Goal: Task Accomplishment & Management: Use online tool/utility

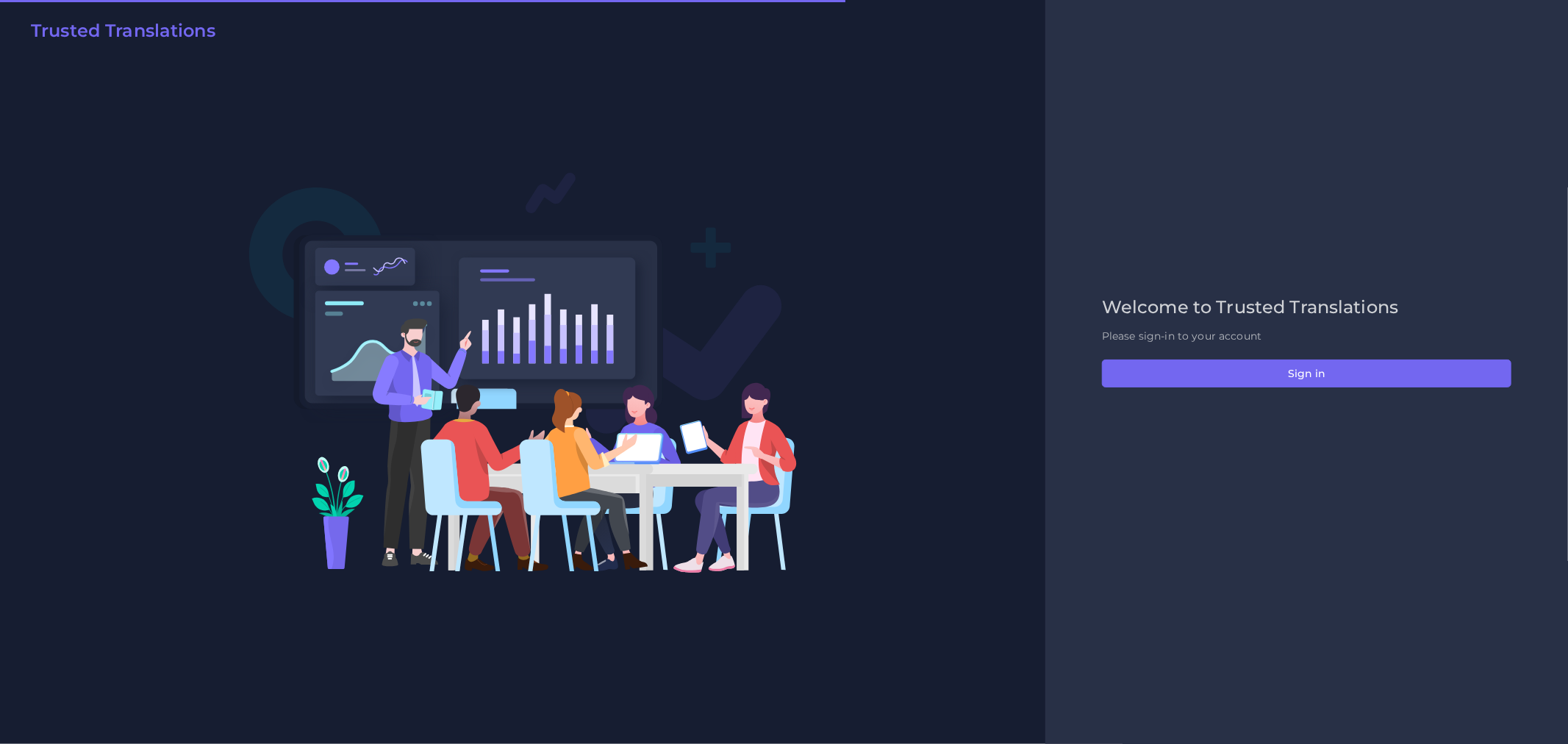
drag, startPoint x: 478, startPoint y: 456, endPoint x: 489, endPoint y: 453, distance: 11.4
click at [478, 456] on img at bounding box center [523, 372] width 549 height 402
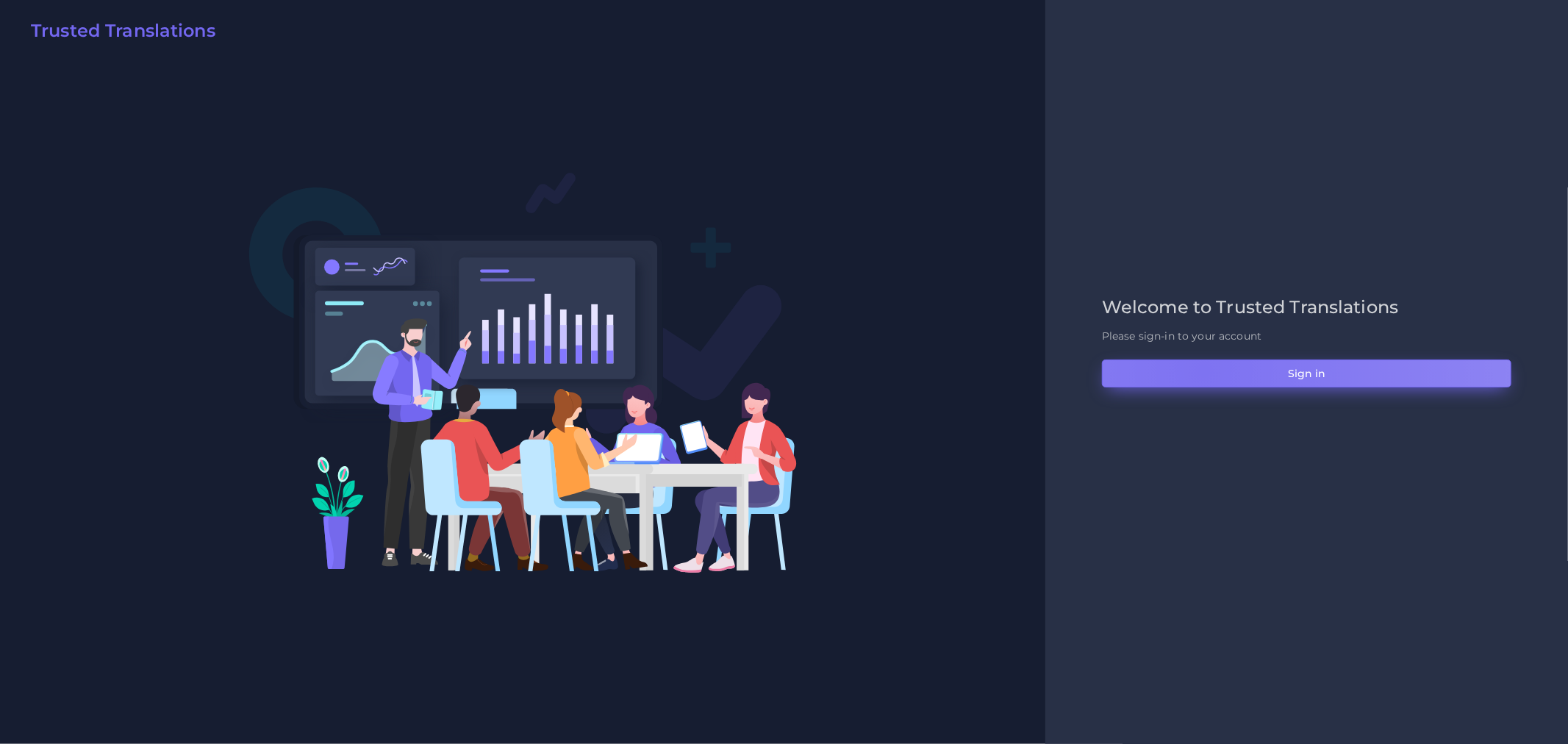
click at [1204, 371] on button "Sign in" at bounding box center [1306, 373] width 410 height 28
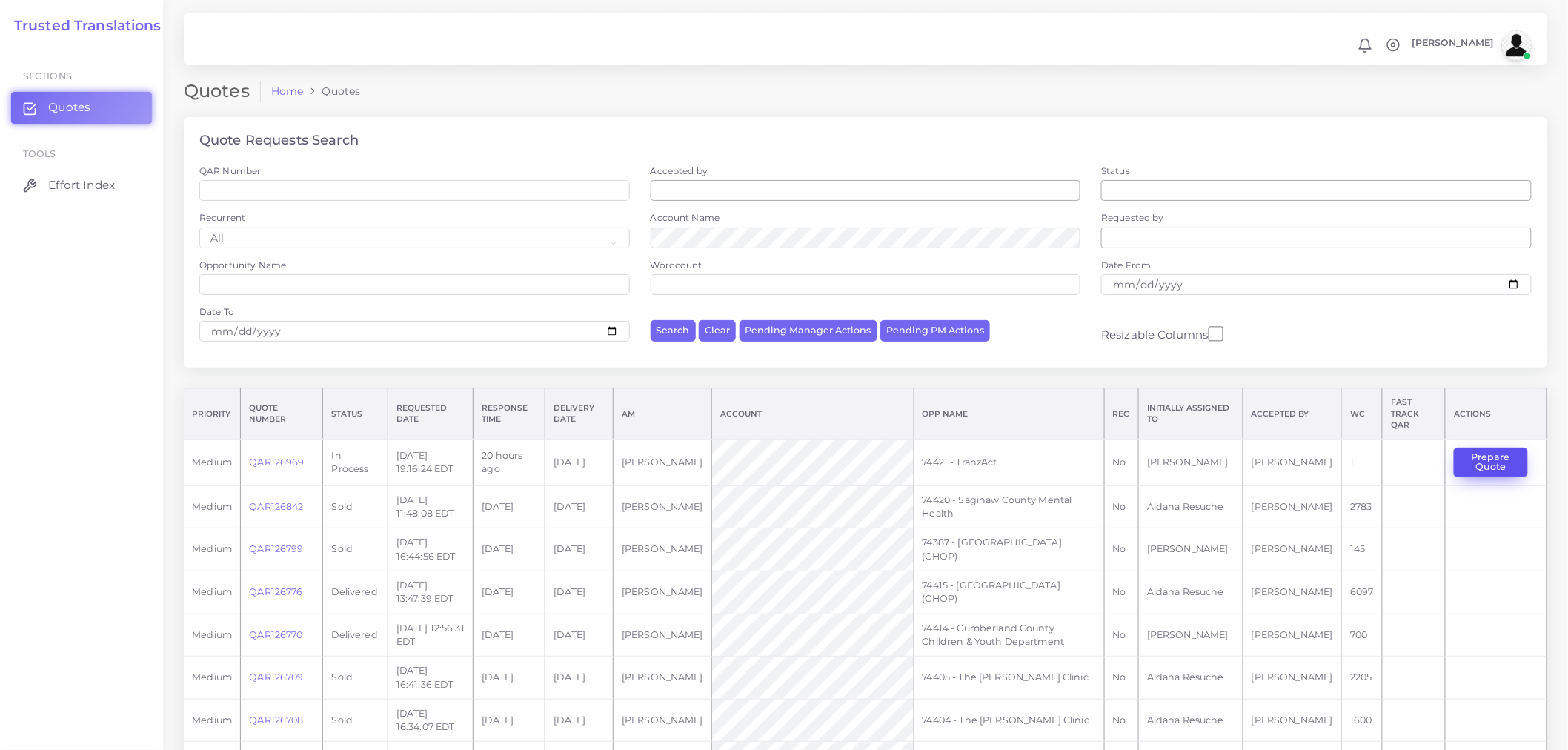
click at [1490, 456] on button "Prepare Quote" at bounding box center [1490, 463] width 74 height 31
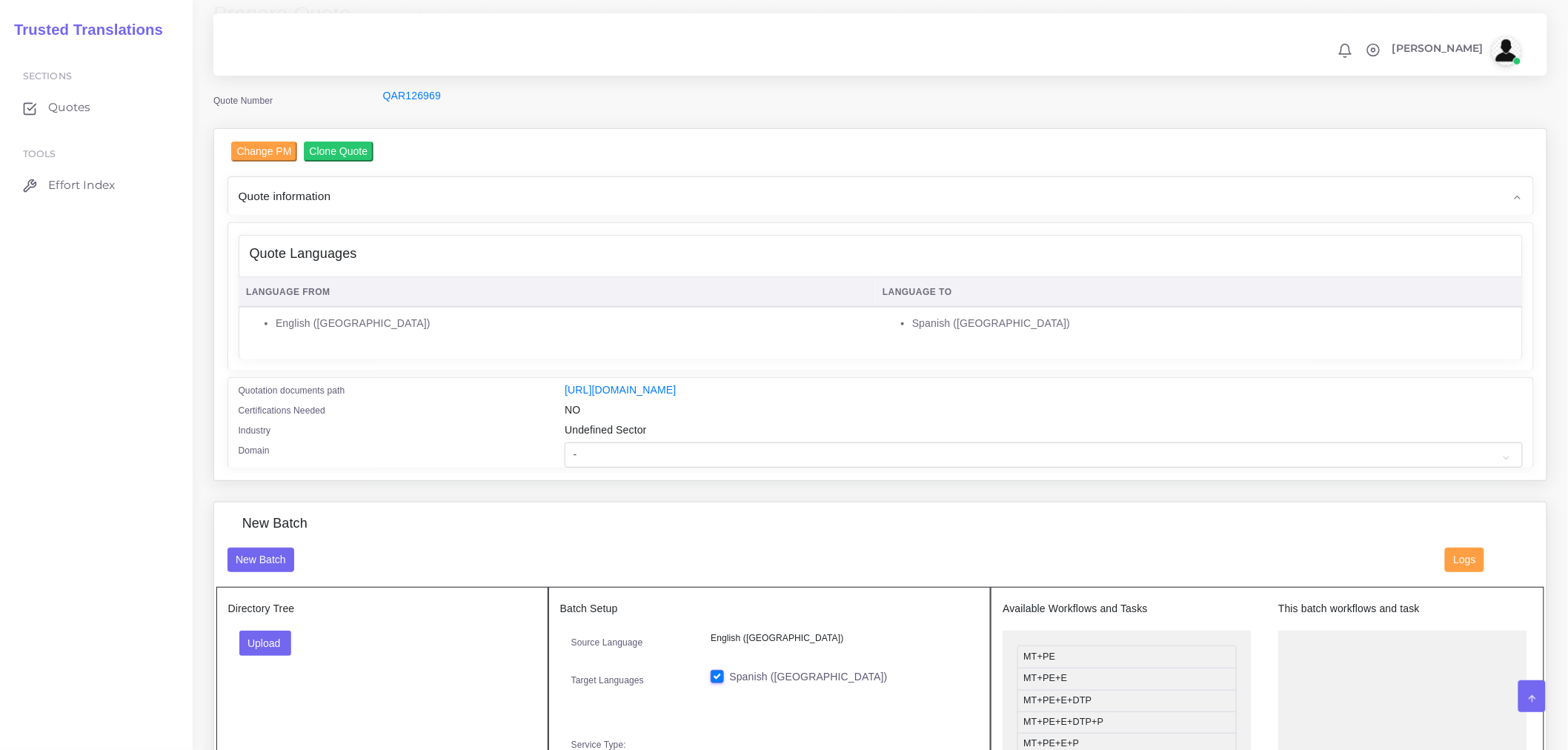
scroll to position [164, 0]
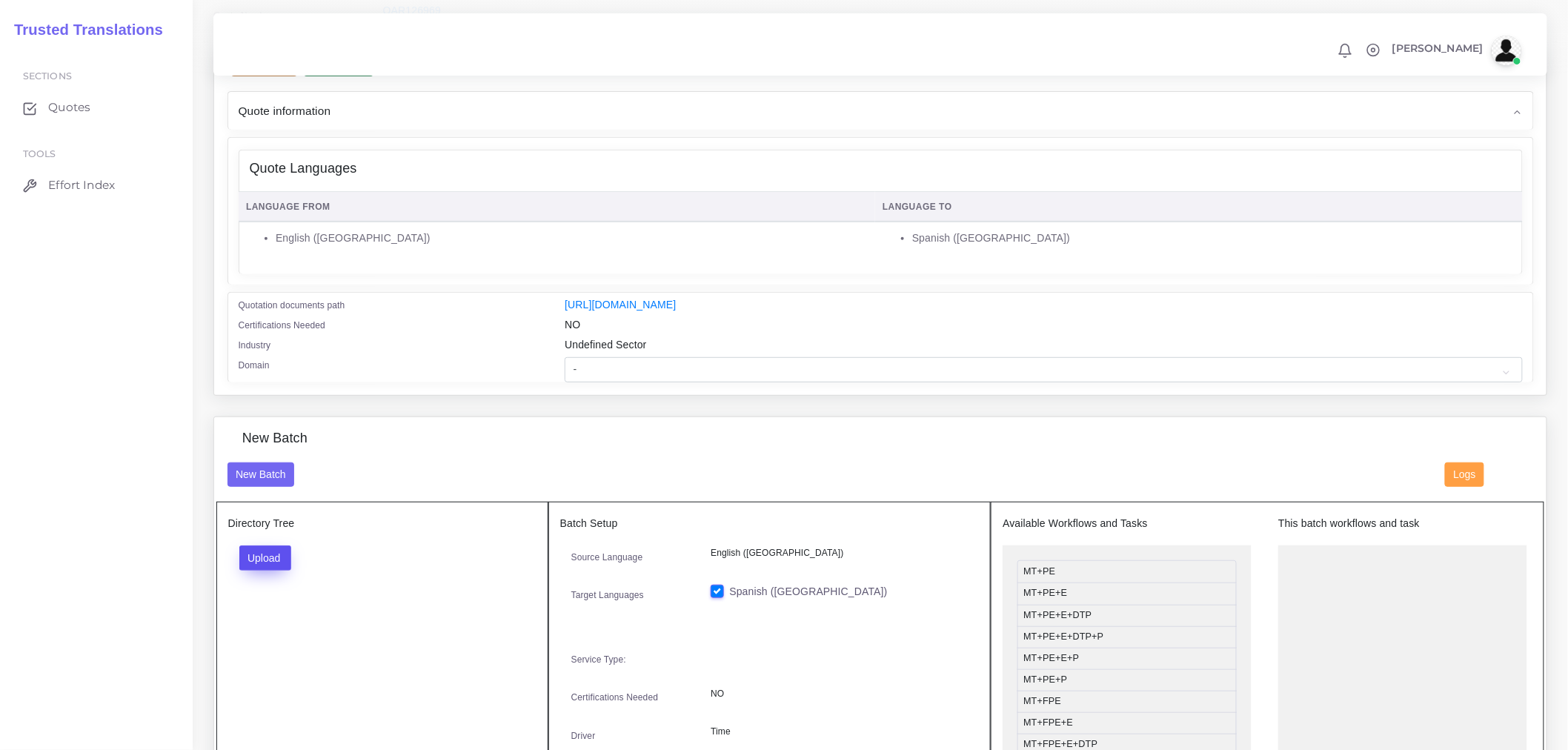
click at [287, 566] on button "Upload" at bounding box center [265, 558] width 52 height 25
click at [640, 369] on select "- Advertising and Media Agriculture, Forestry and Fishing Architecture, Buildin…" at bounding box center [1043, 370] width 958 height 25
select select "Professional and Business Consulting Services"
click at [565, 367] on select "- Advertising and Media Agriculture, Forestry and Fishing Architecture, Buildin…" at bounding box center [1043, 370] width 958 height 25
click at [252, 571] on button "Upload" at bounding box center [265, 558] width 52 height 25
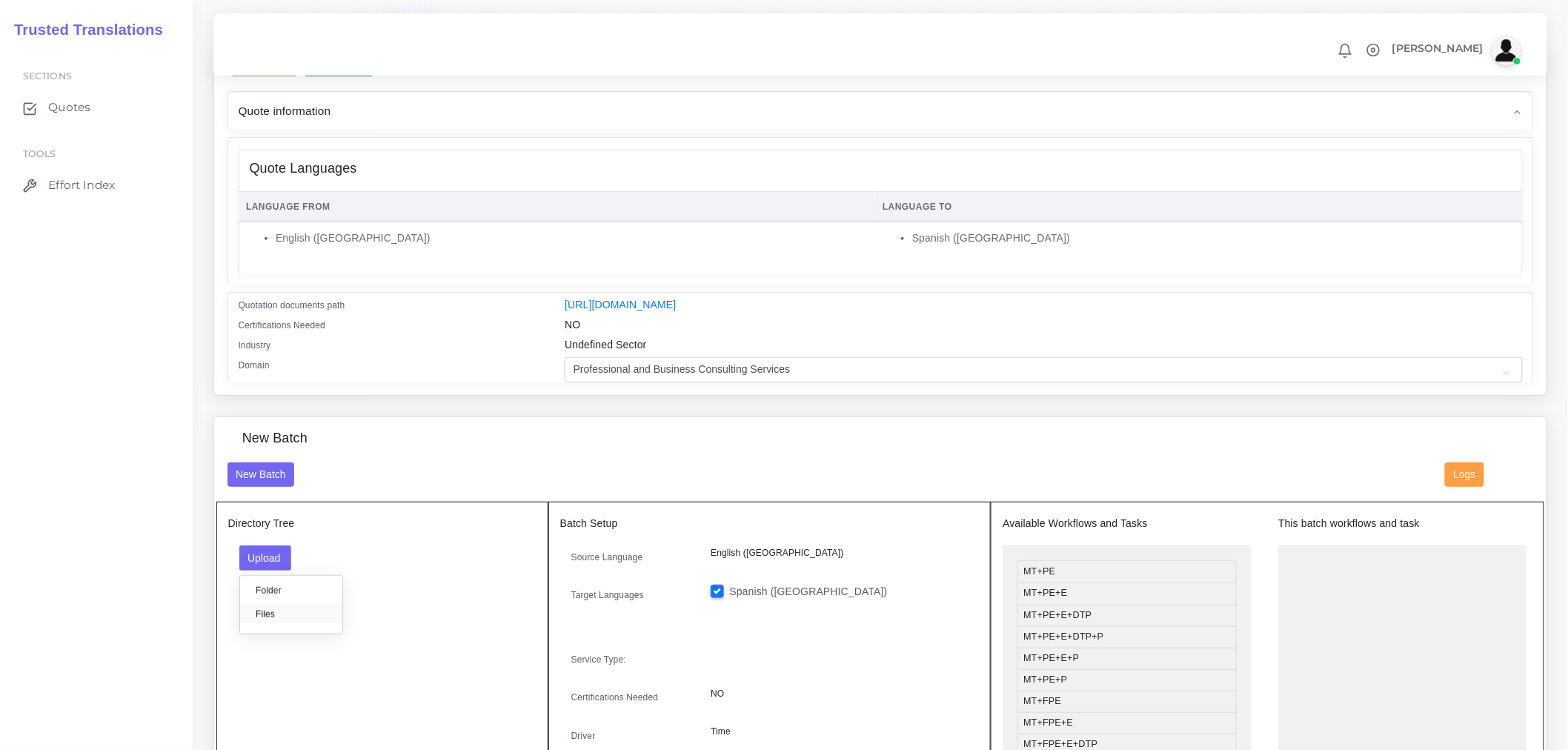
click at [304, 623] on label "Files" at bounding box center [291, 614] width 102 height 18
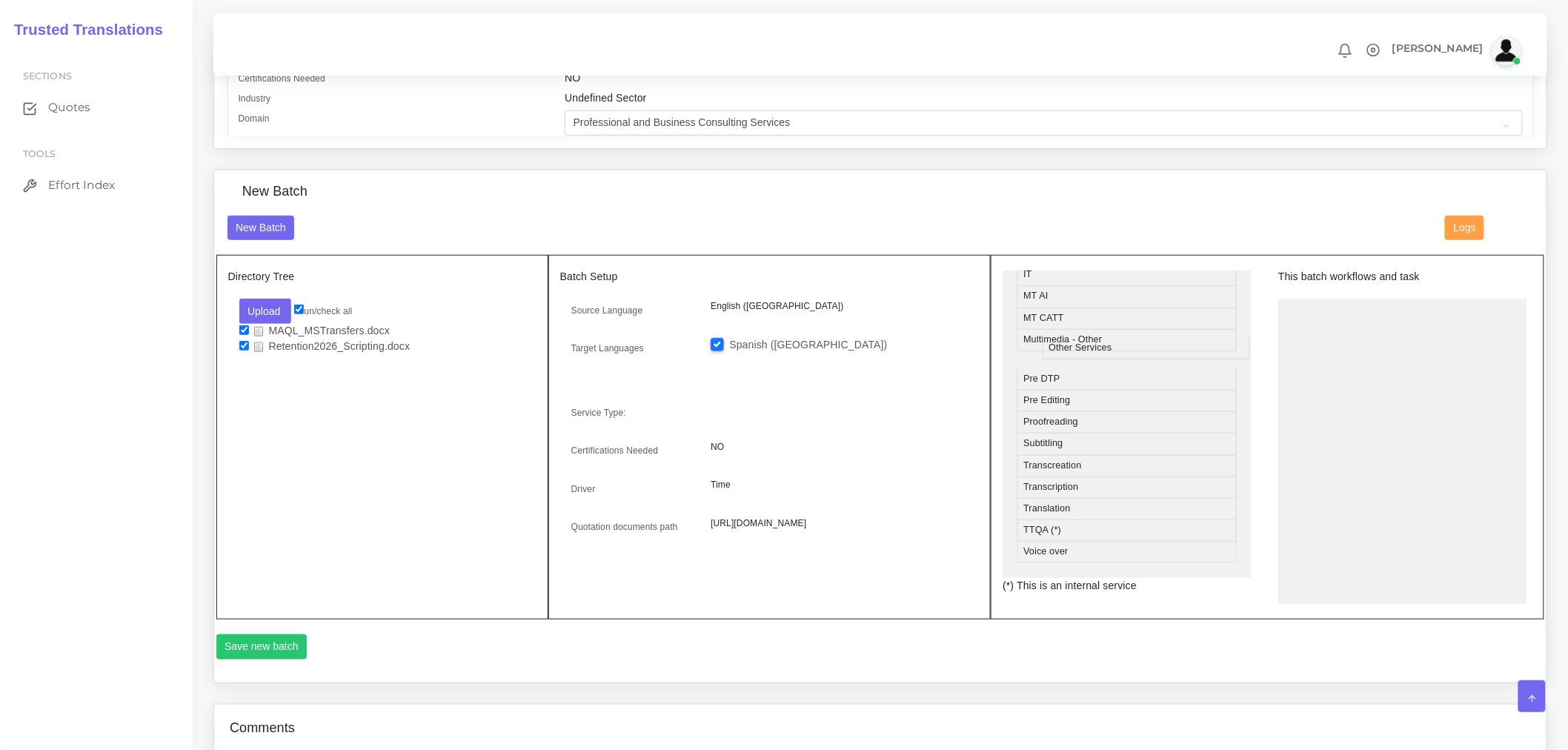
scroll to position [727, 0]
drag, startPoint x: 1076, startPoint y: 365, endPoint x: 1346, endPoint y: 350, distance: 270.4
drag, startPoint x: 1076, startPoint y: 443, endPoint x: 1419, endPoint y: 386, distance: 347.7
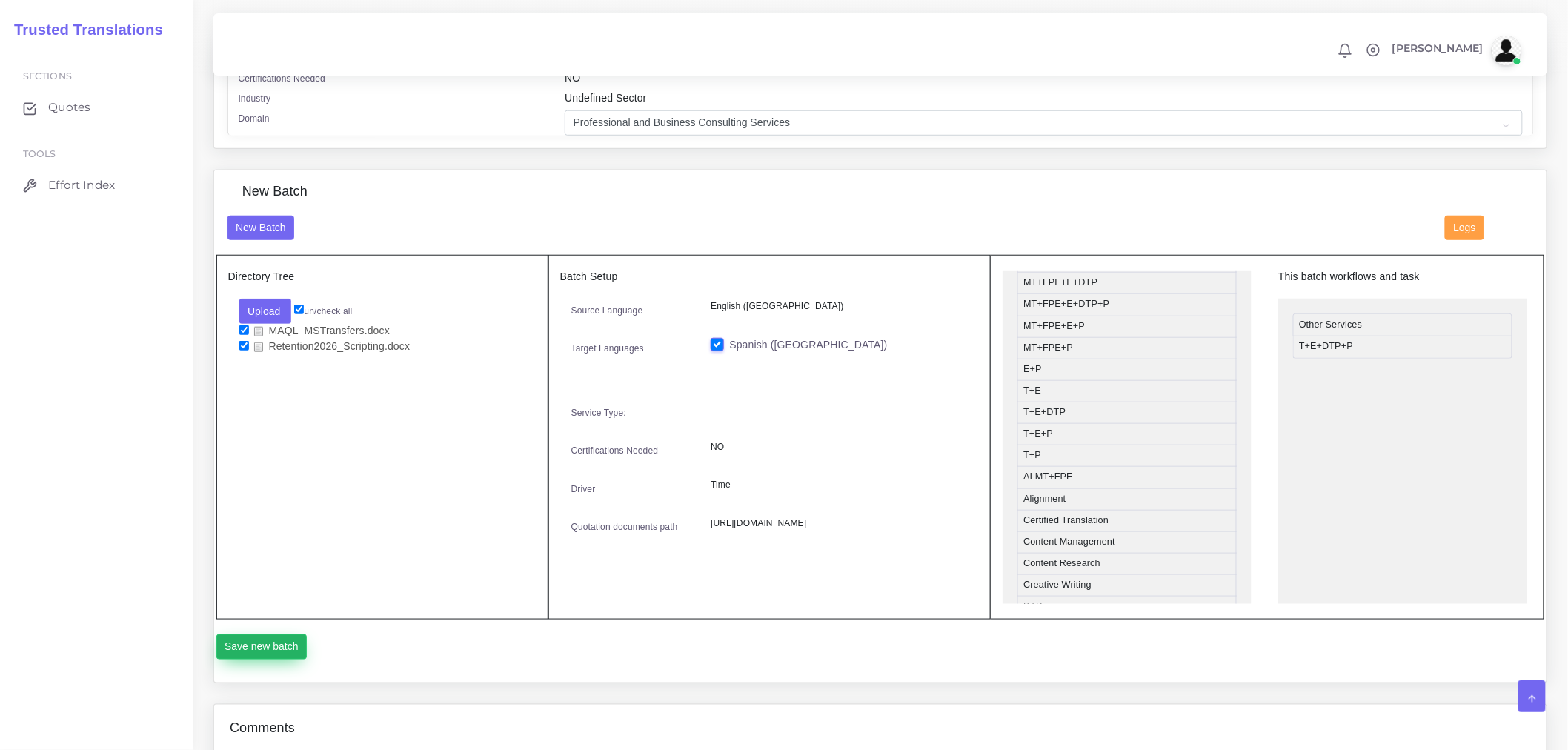
click at [261, 659] on button "Save new batch" at bounding box center [262, 647] width 91 height 25
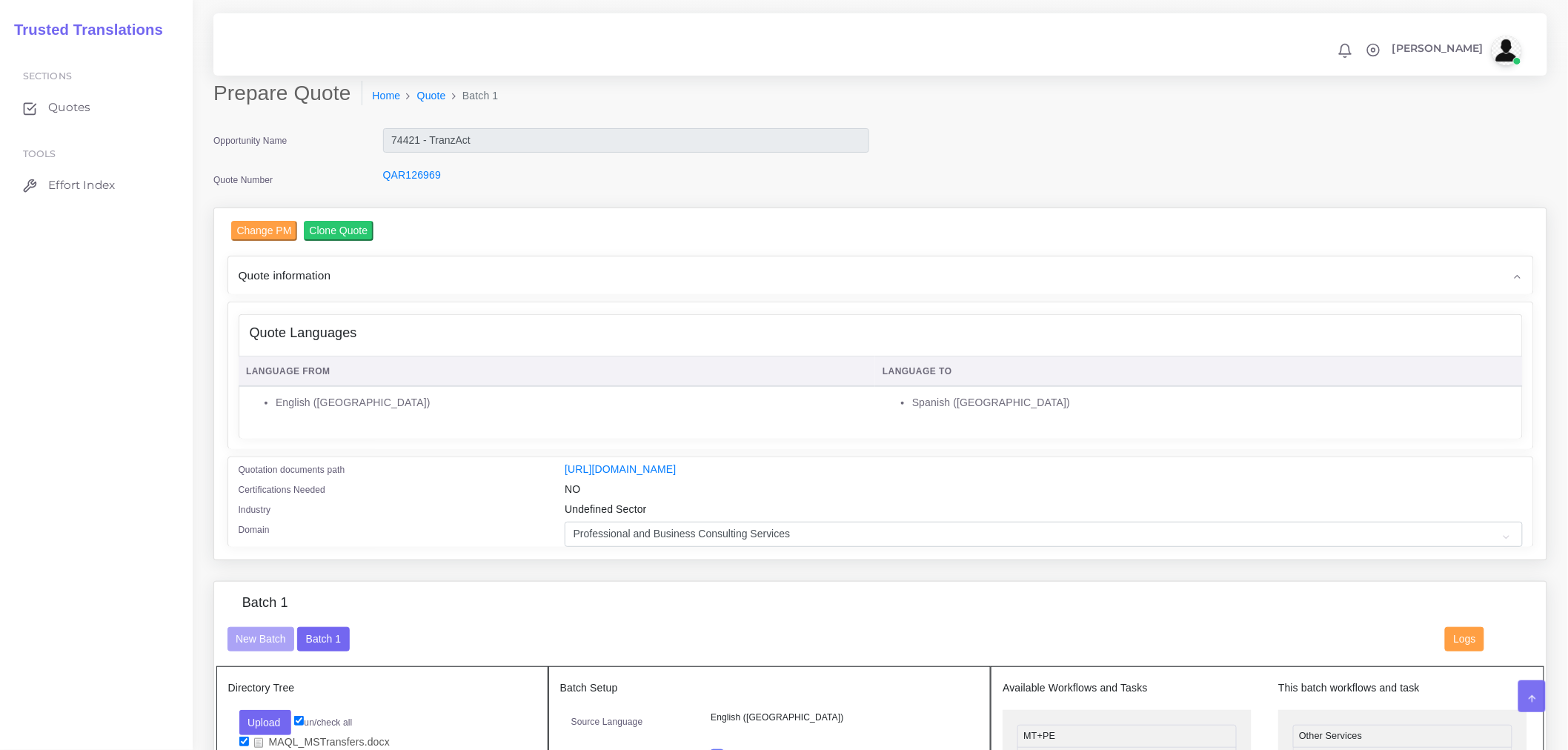
scroll to position [411, 0]
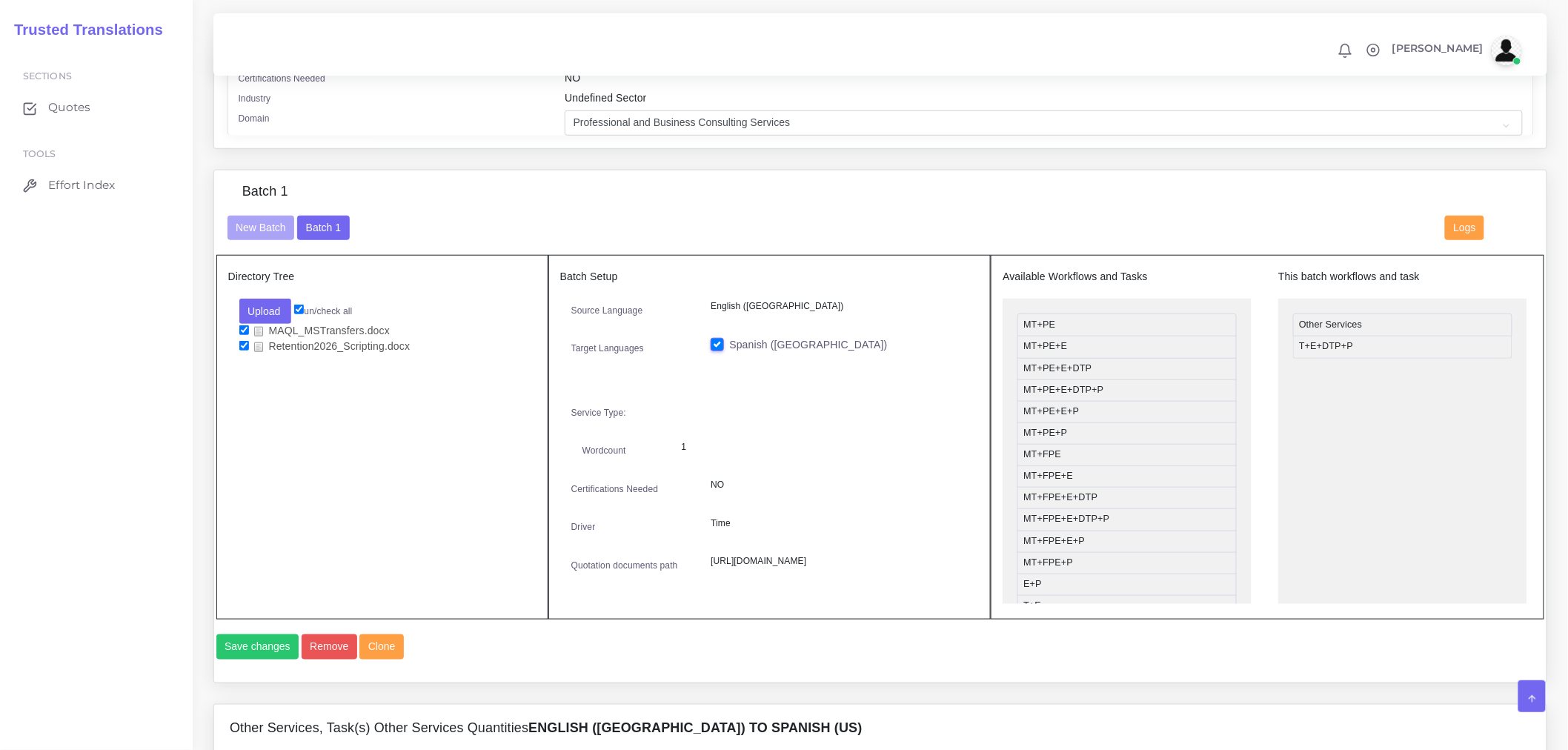
click at [424, 404] on div "Directory Tree Upload Folder Files un/check all" at bounding box center [383, 437] width 332 height 365
click at [242, 335] on input "checkbox" at bounding box center [244, 331] width 10 height 10
checkbox input "false"
drag, startPoint x: 1374, startPoint y: 331, endPoint x: 1195, endPoint y: 352, distance: 180.2
click at [252, 659] on button "Save changes" at bounding box center [258, 647] width 83 height 25
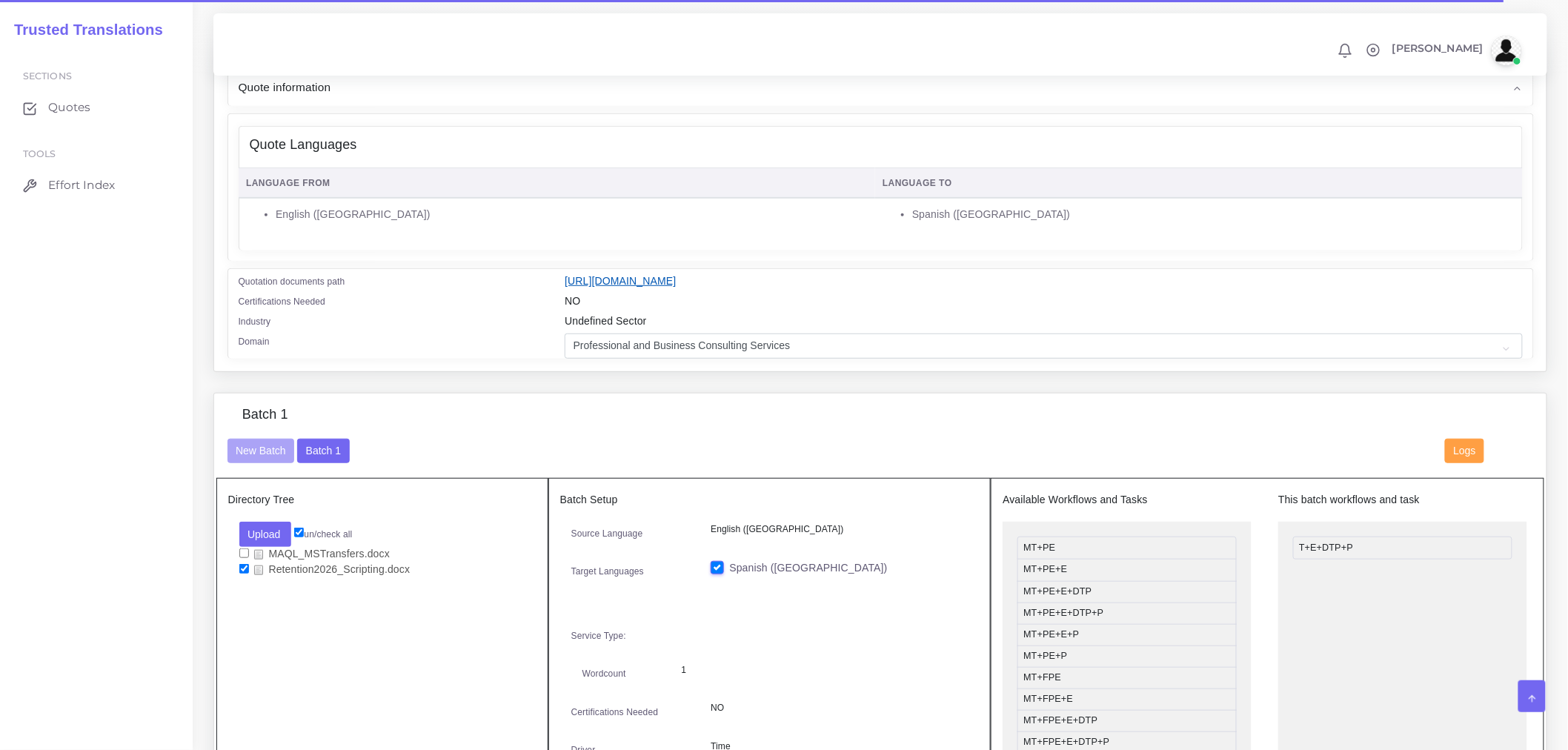
scroll to position [493, 0]
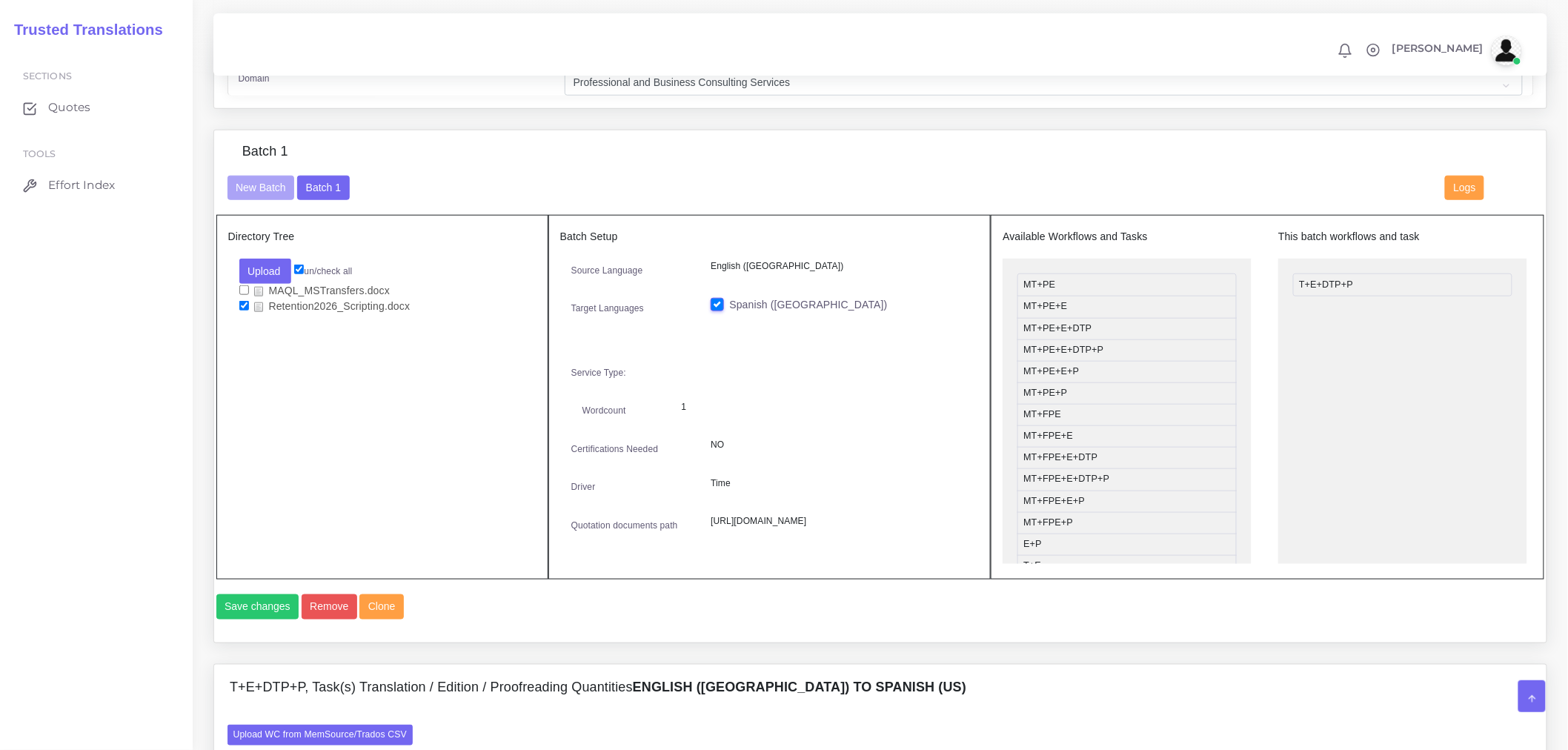
click at [378, 409] on div "Directory Tree Upload Folder Files un/check all" at bounding box center [383, 397] width 332 height 365
click at [272, 201] on button "New Batch" at bounding box center [261, 188] width 67 height 25
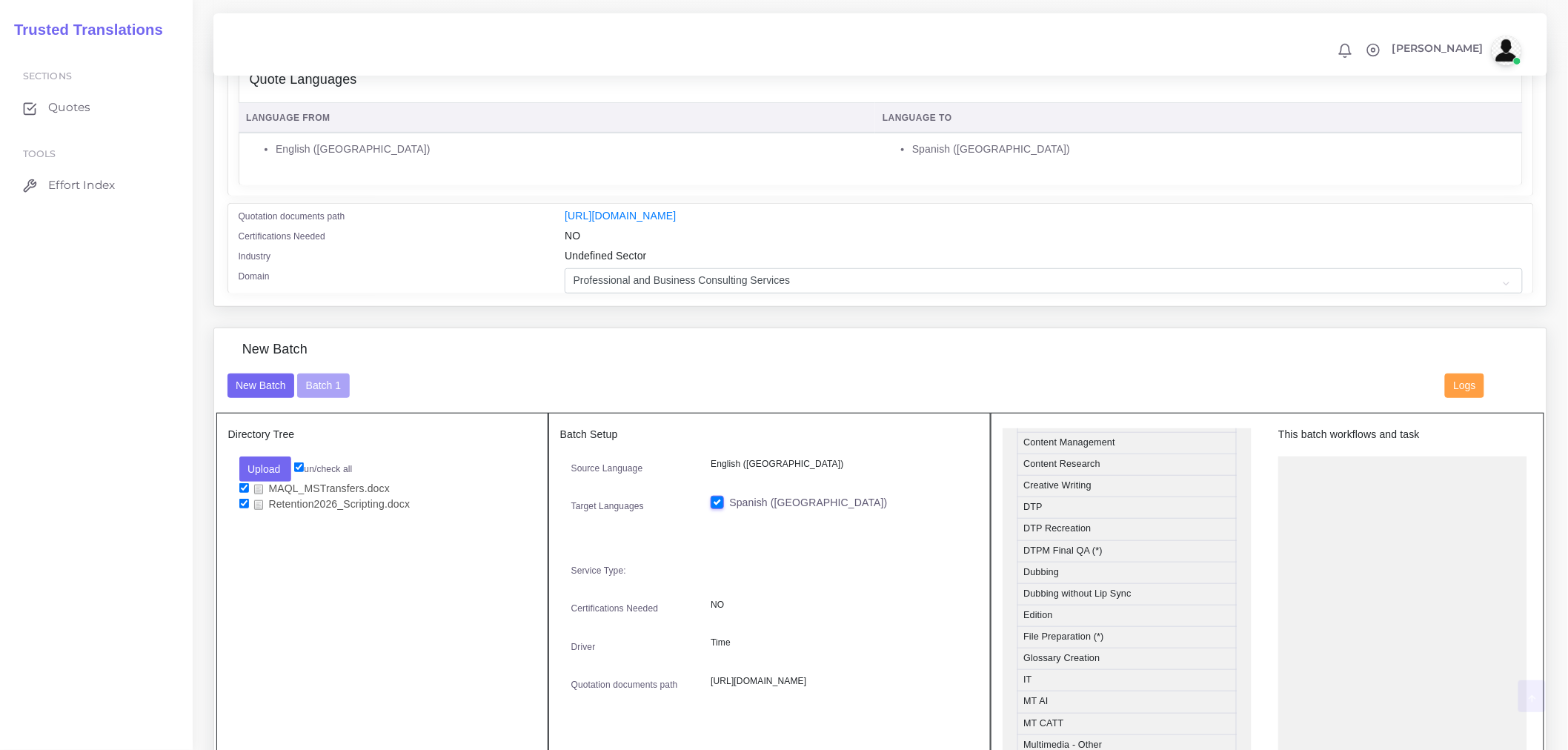
scroll to position [493, 0]
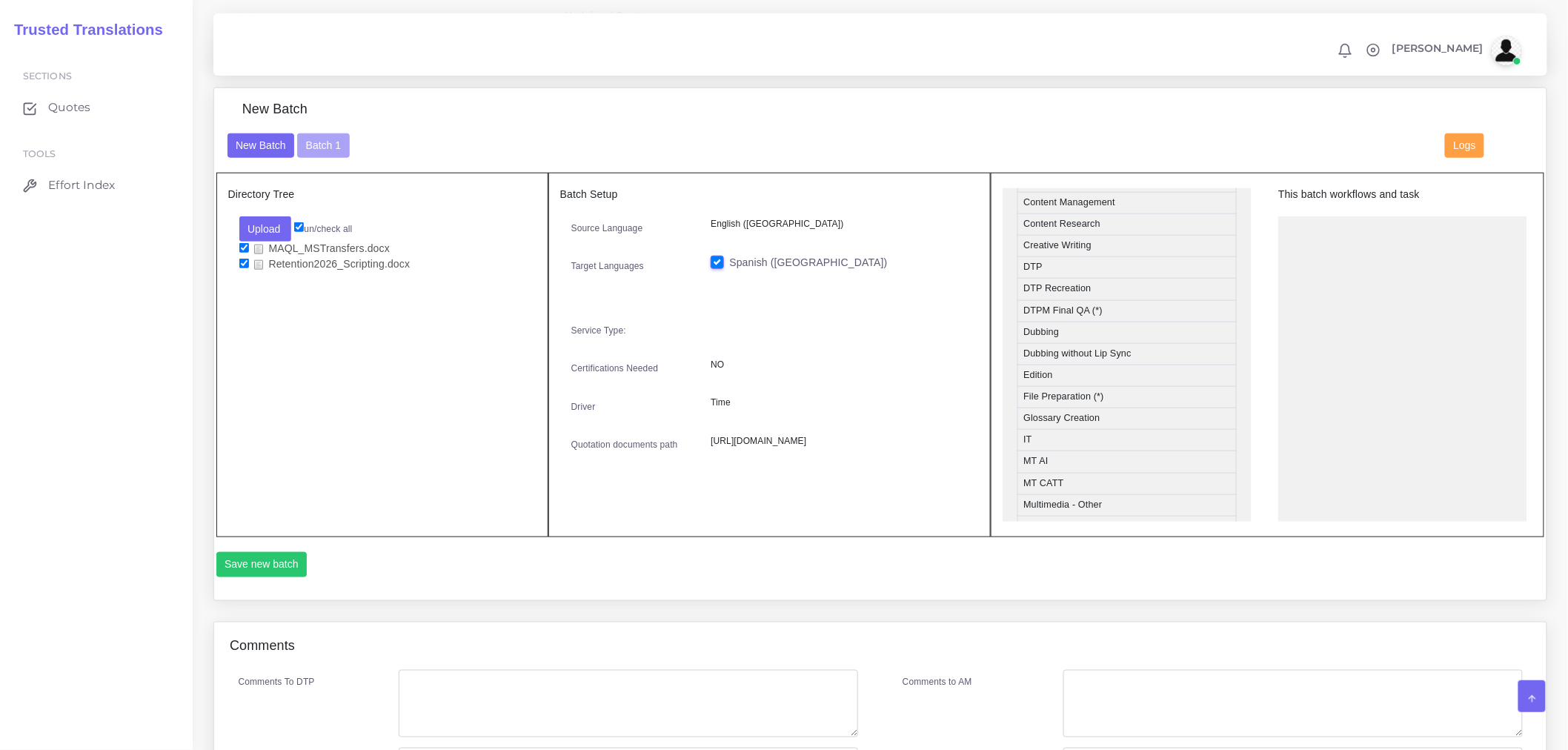
click at [241, 268] on input "checkbox" at bounding box center [244, 263] width 10 height 10
checkbox input "false"
drag, startPoint x: 1041, startPoint y: 374, endPoint x: 1338, endPoint y: 245, distance: 323.8
click at [278, 565] on button "Save new batch" at bounding box center [262, 565] width 91 height 25
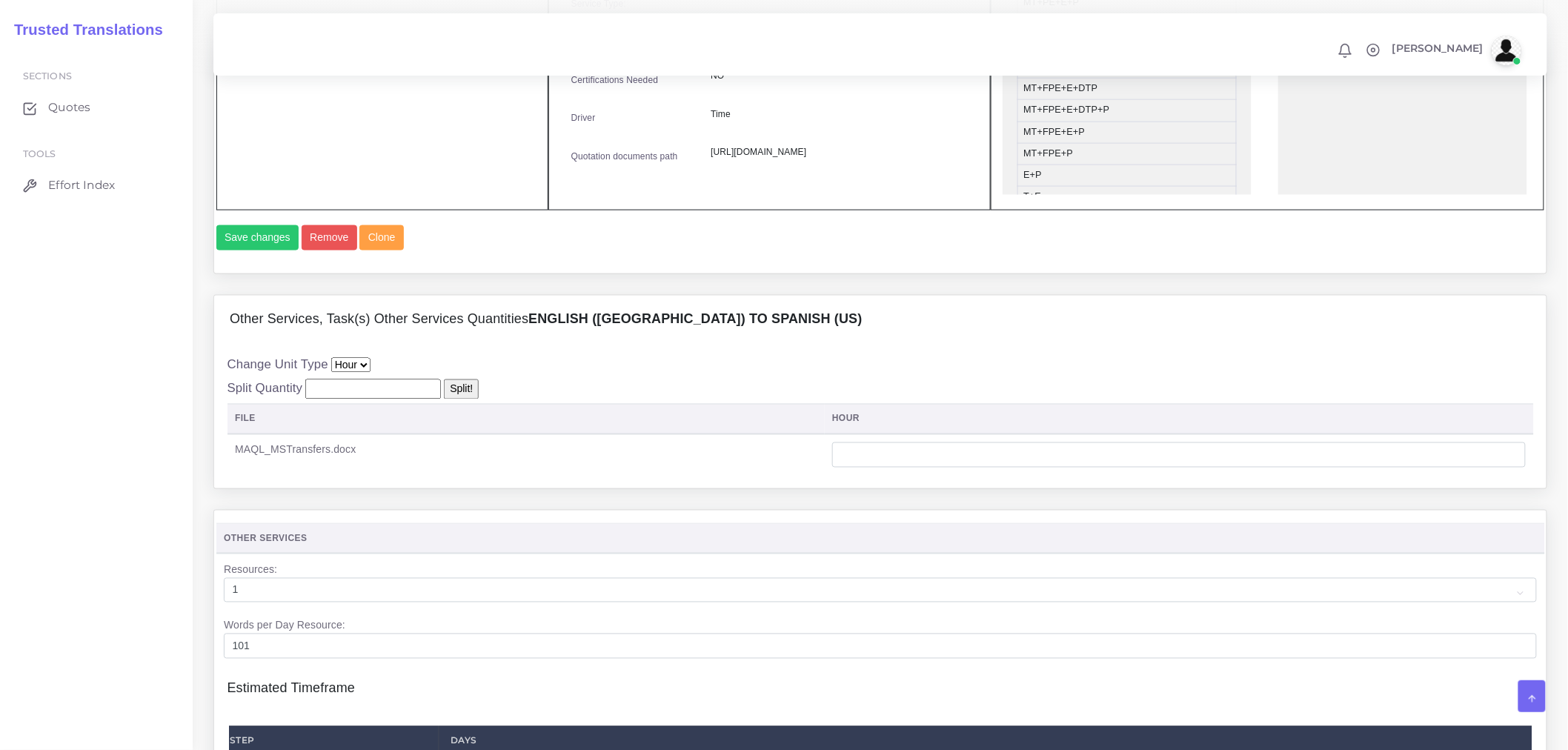
scroll to position [823, 0]
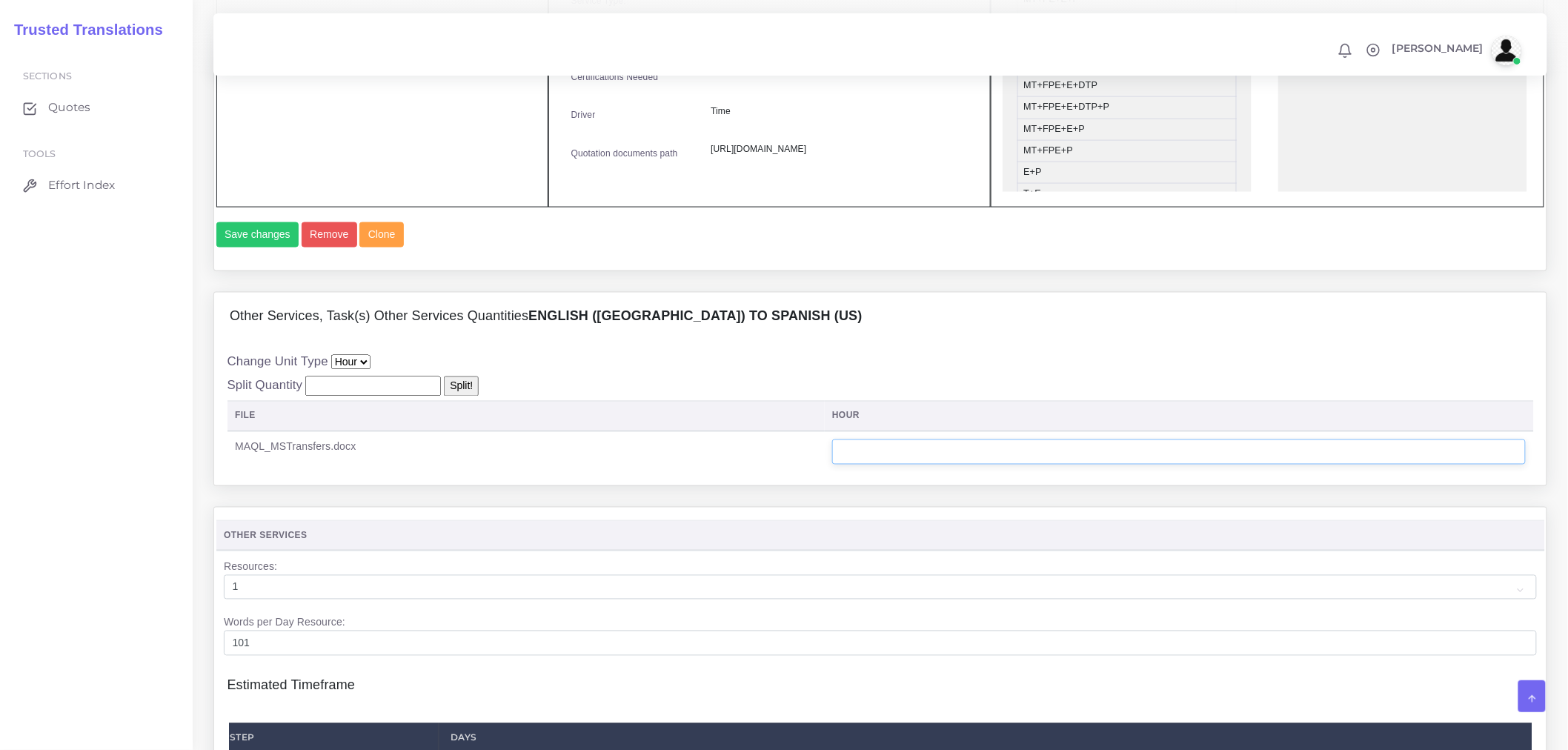
click at [945, 464] on input "number" at bounding box center [1178, 452] width 693 height 25
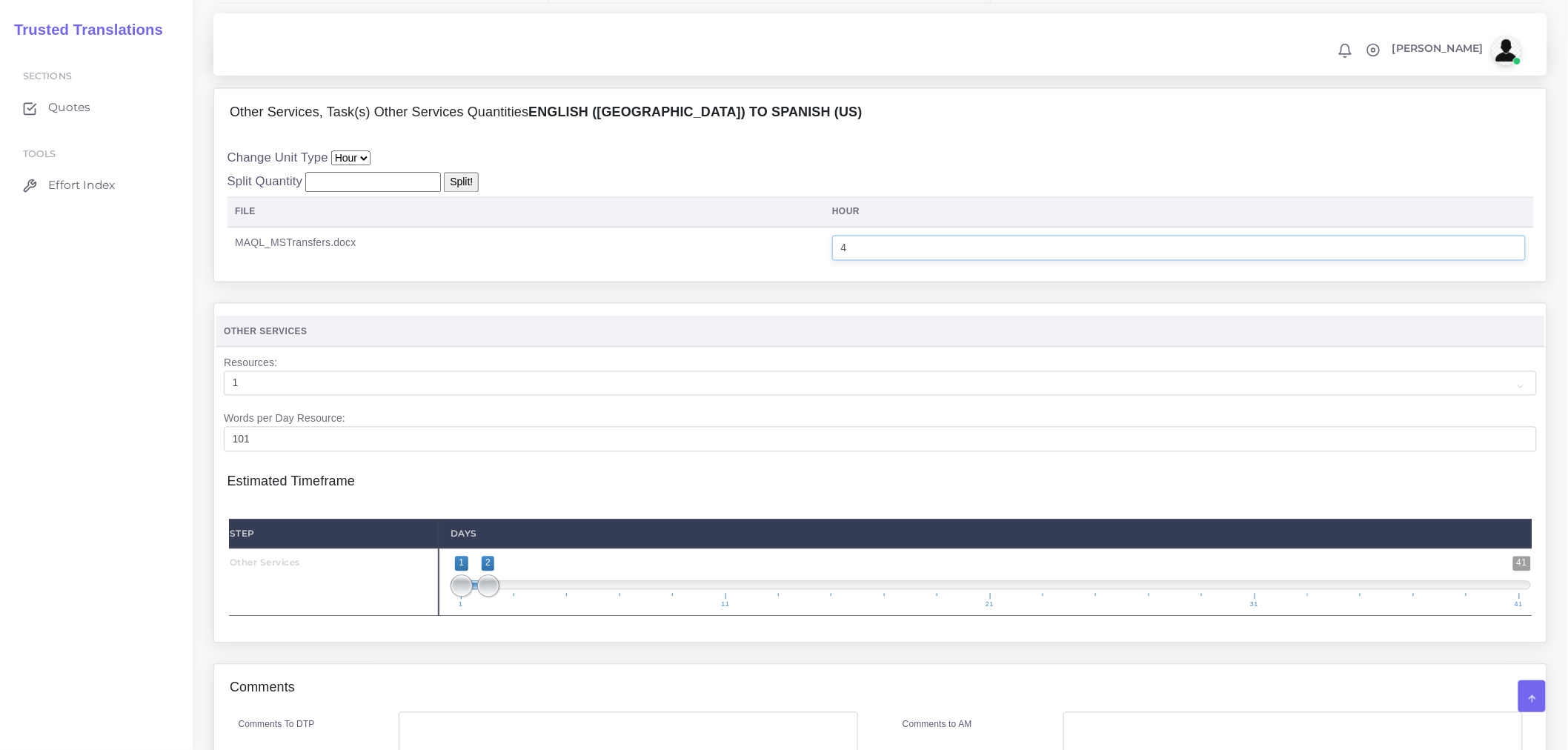
scroll to position [1314, 0]
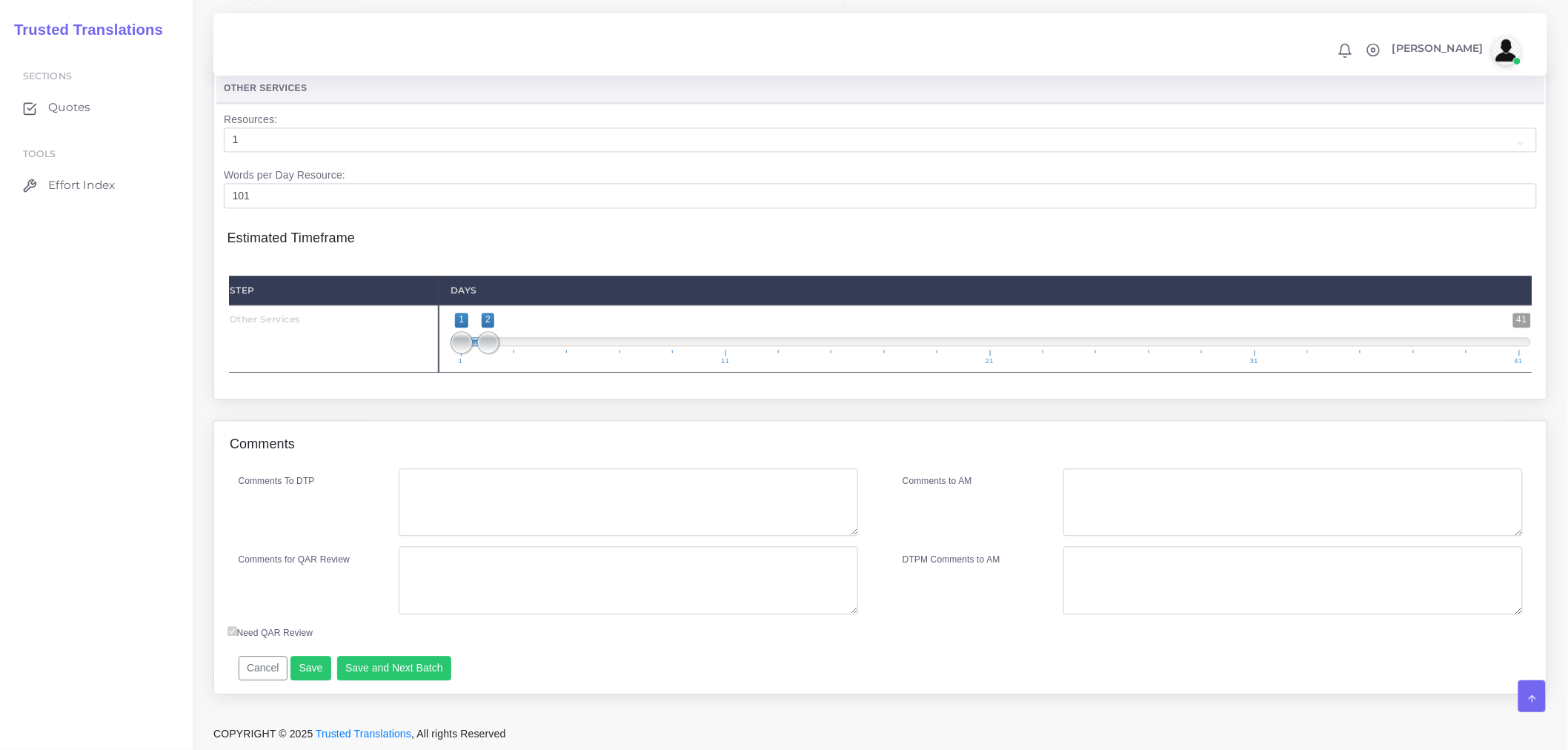
type input "4"
click at [543, 574] on textarea "Comments for QAR Review" at bounding box center [628, 581] width 459 height 68
click at [298, 668] on button "Save" at bounding box center [311, 669] width 41 height 25
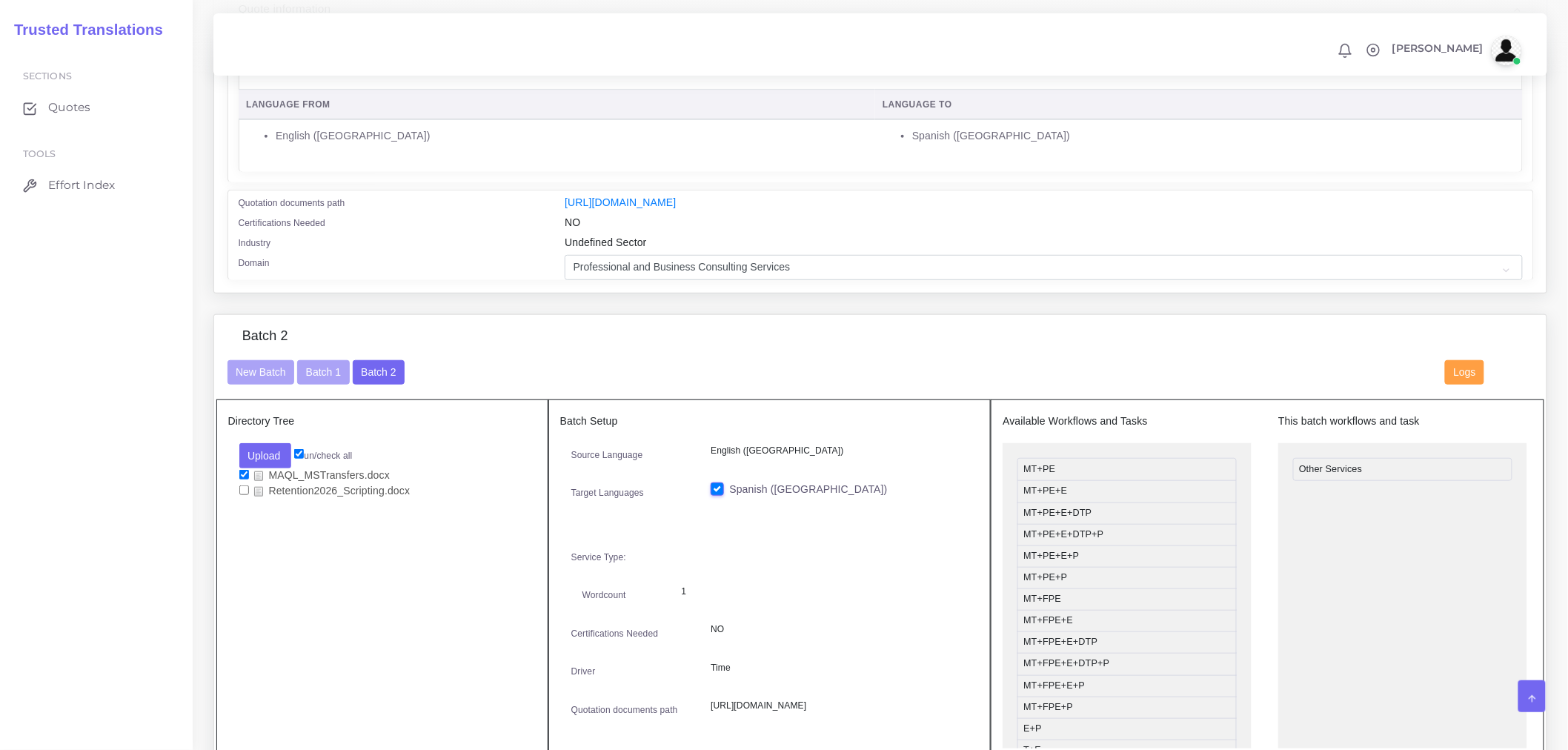
scroll to position [0, 0]
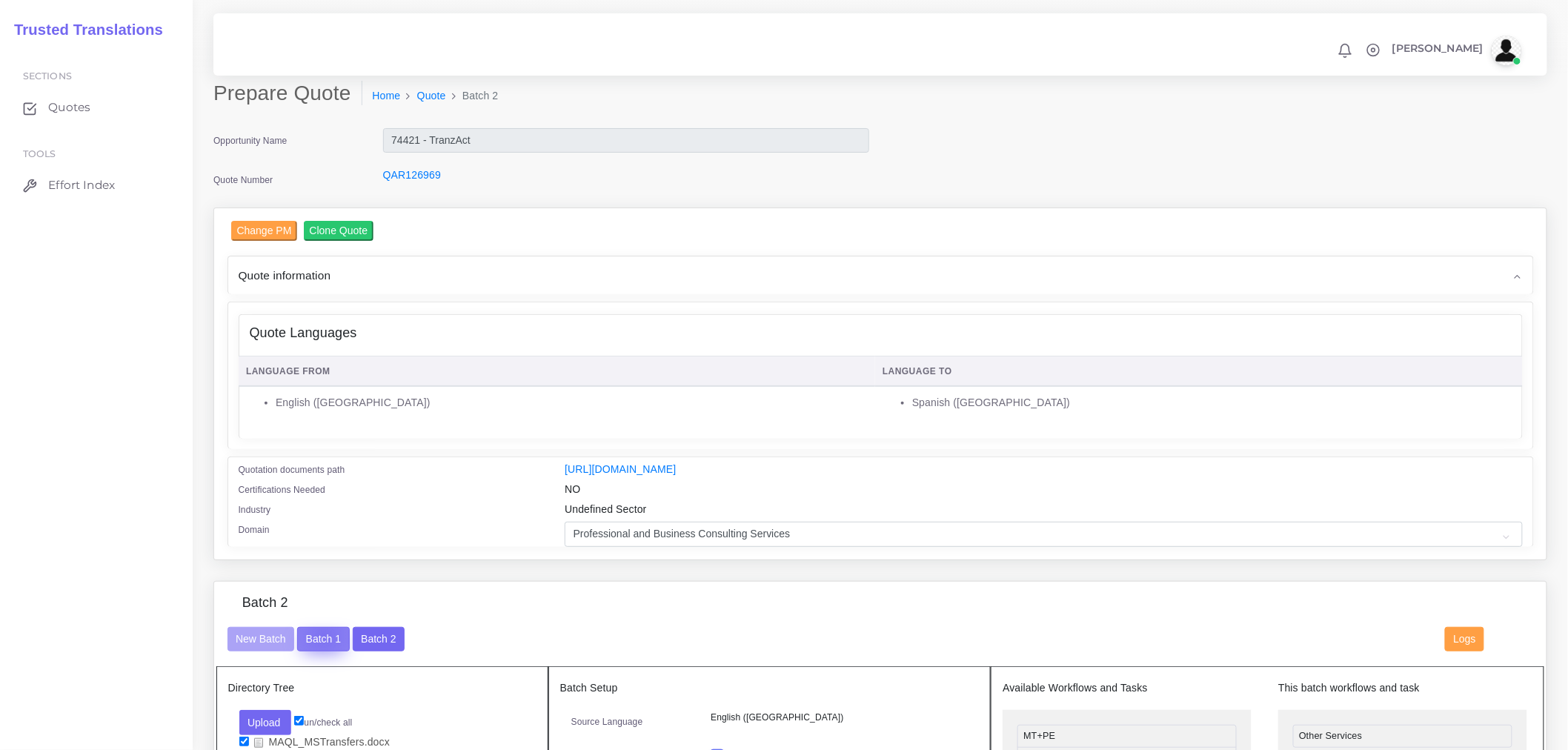
click at [322, 645] on button "Batch 1" at bounding box center [323, 640] width 51 height 25
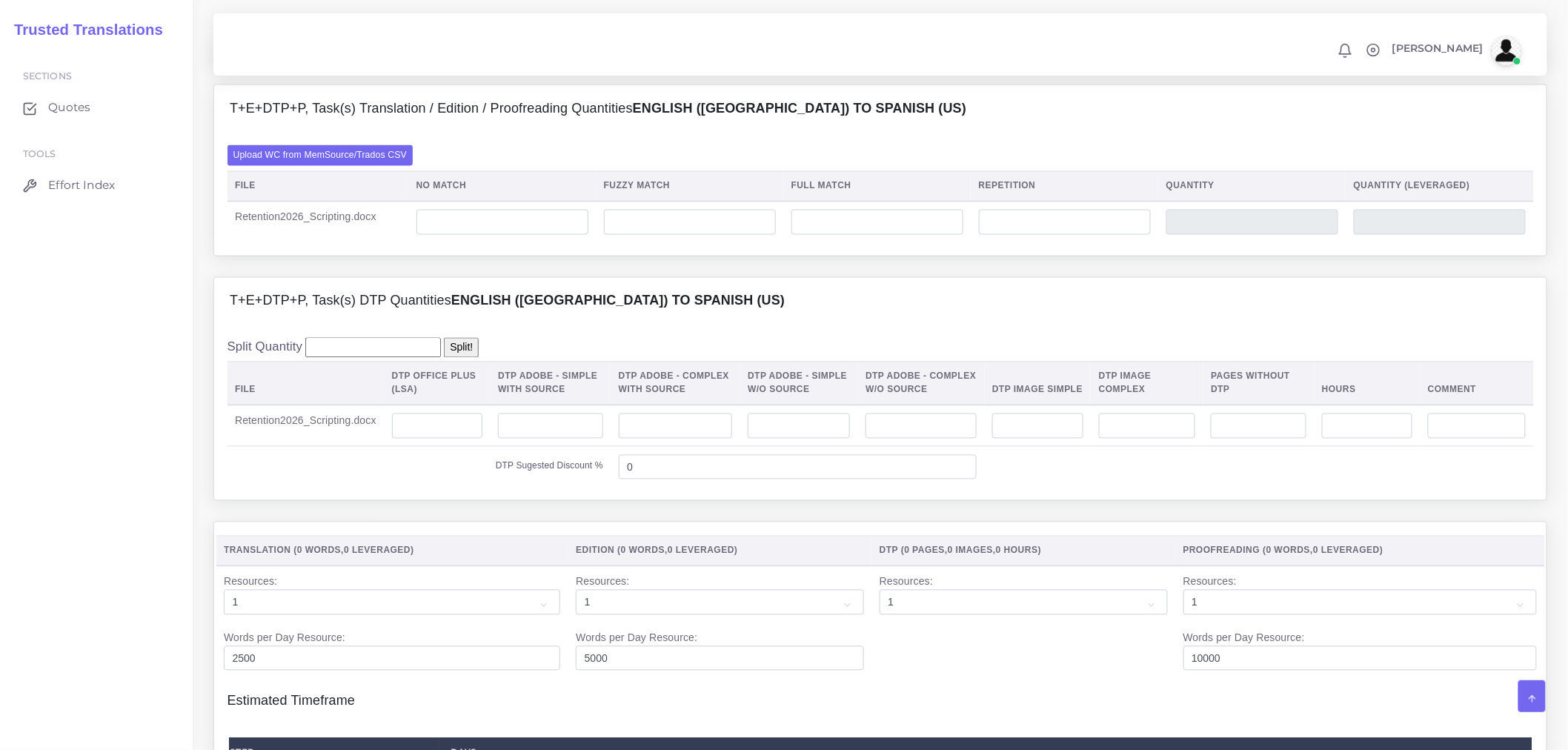
scroll to position [988, 0]
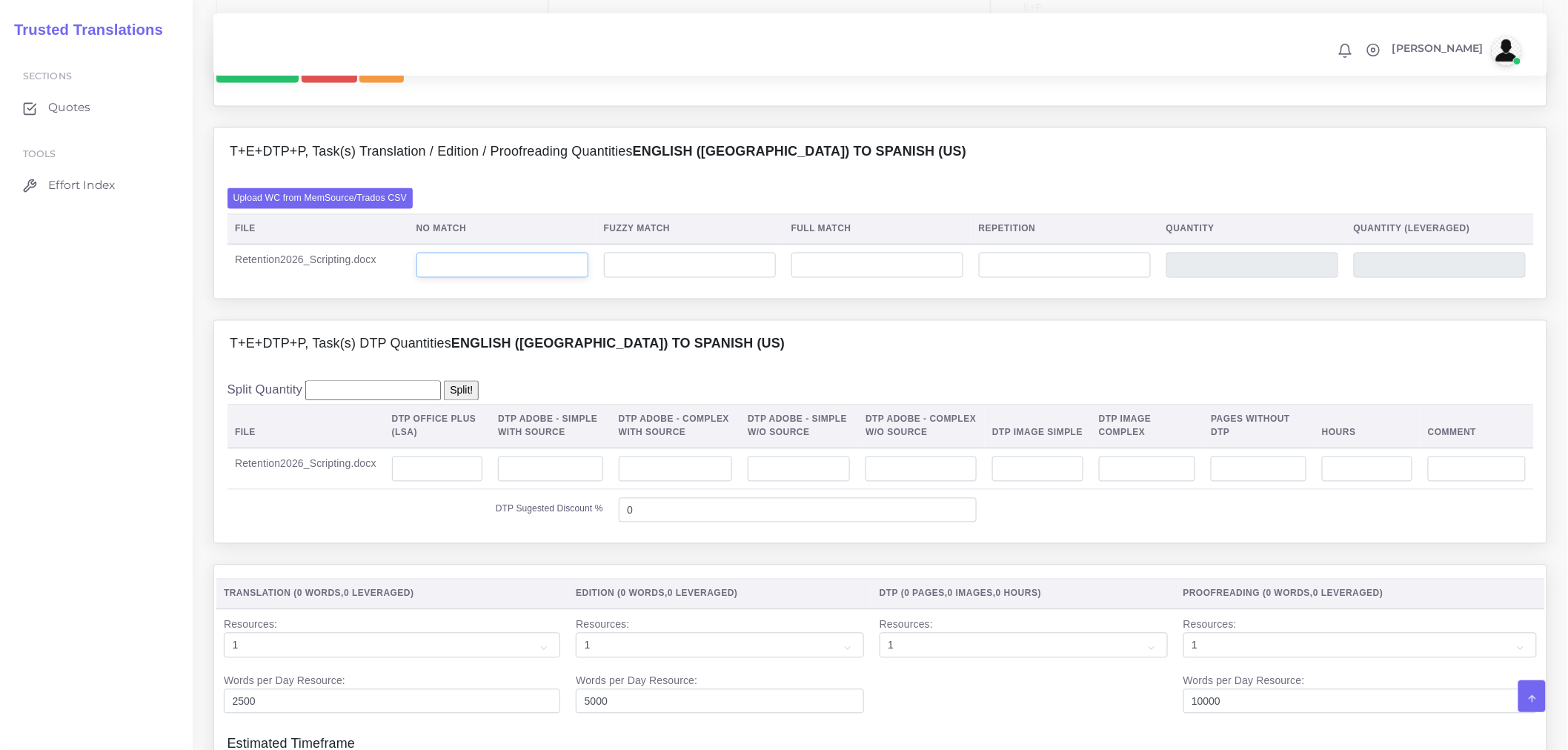
click at [538, 278] on input "number" at bounding box center [502, 265] width 172 height 25
type input "214"
click at [713, 278] on input "number" at bounding box center [689, 265] width 172 height 25
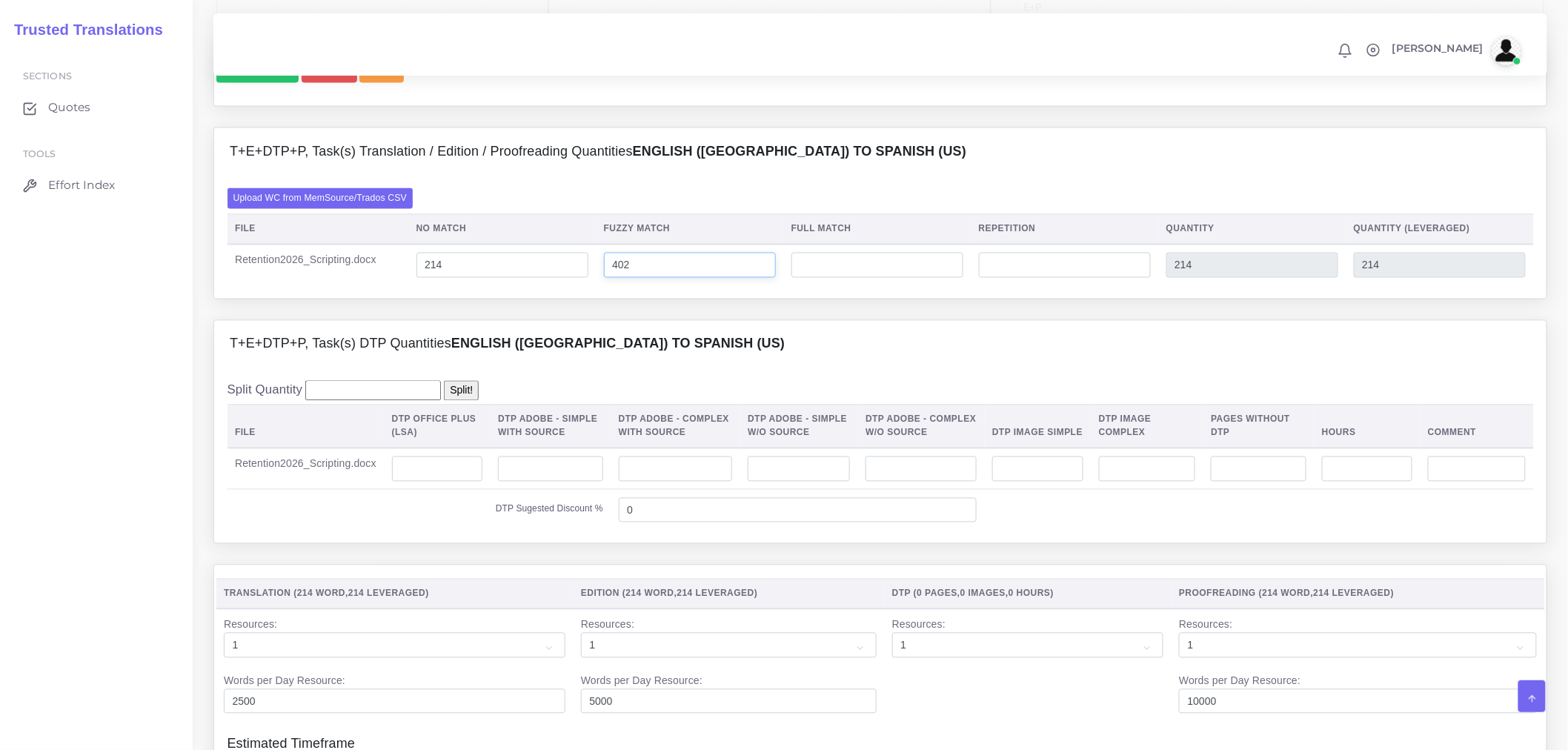
type input "402"
type input "616"
type input "415"
click at [350, 286] on tr "Retention2026_Scripting.docx 214 402 616 415" at bounding box center [880, 265] width 1306 height 42
type input "121"
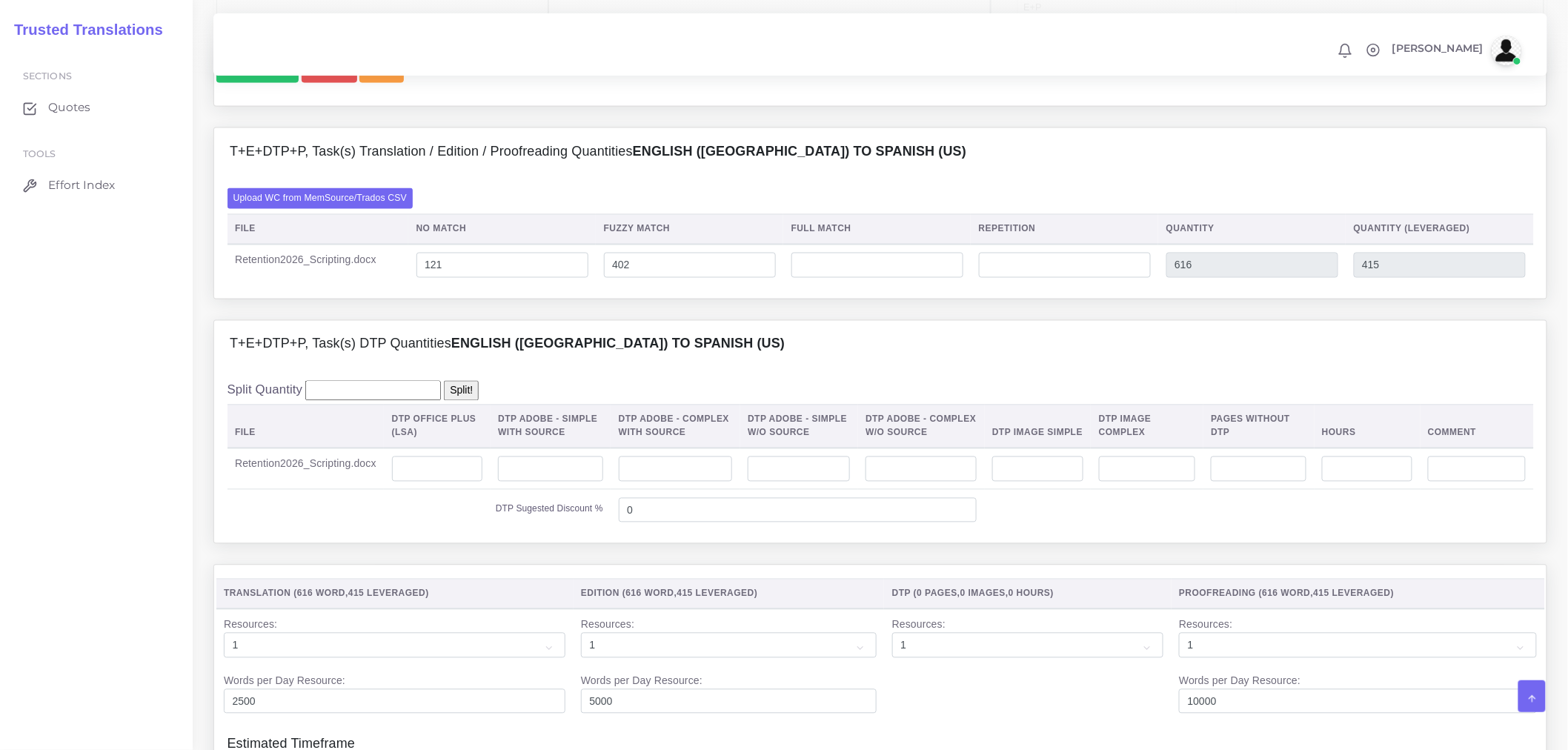
type input "523"
type input "322"
drag, startPoint x: 677, startPoint y: 306, endPoint x: 544, endPoint y: 320, distance: 133.7
click at [545, 286] on tr "Retention2026_Scripting.docx 121 402 523 322" at bounding box center [880, 265] width 1306 height 42
type input "61"
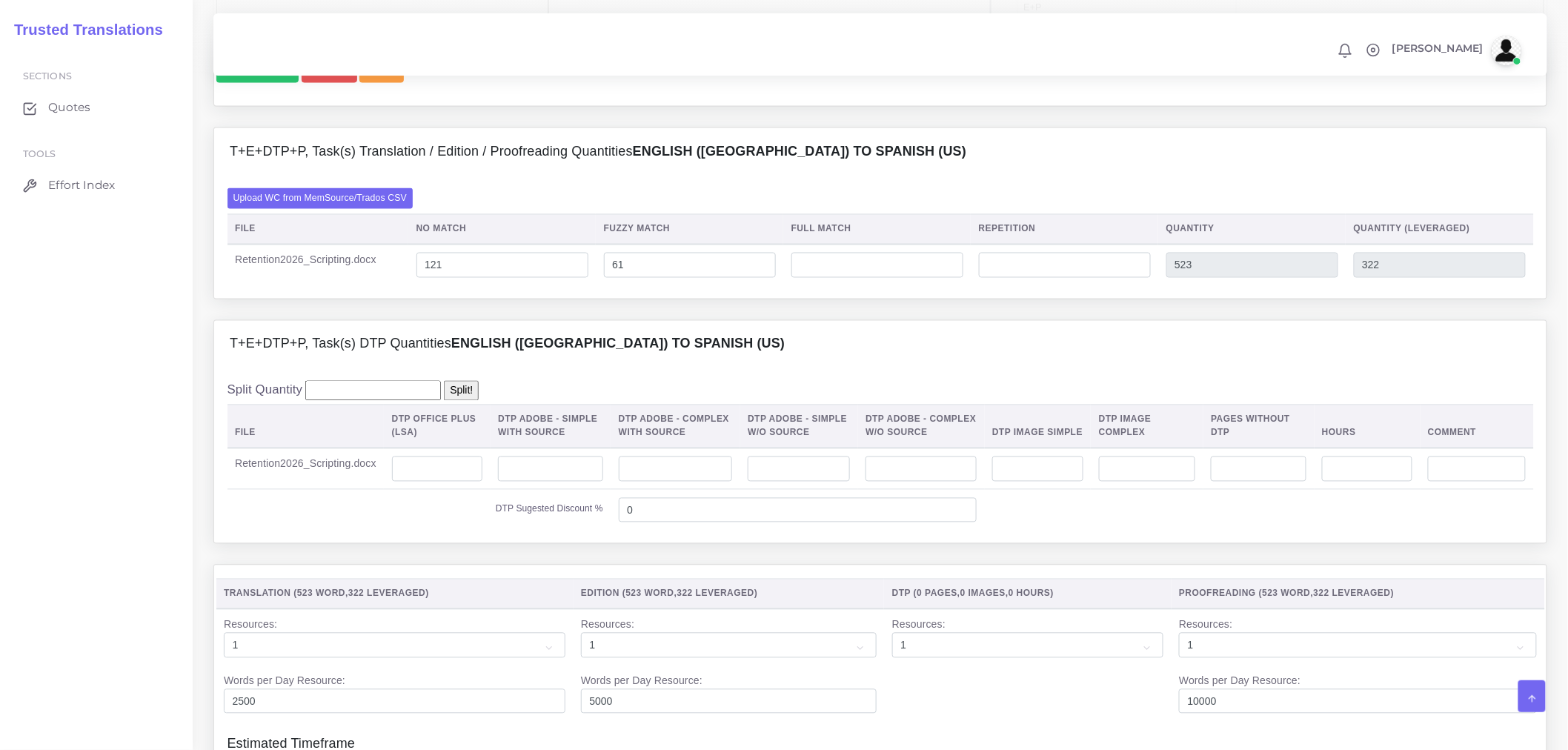
type input "182"
type input "151"
click at [947, 278] on input "number" at bounding box center [877, 265] width 172 height 25
type input "3"
type input "185"
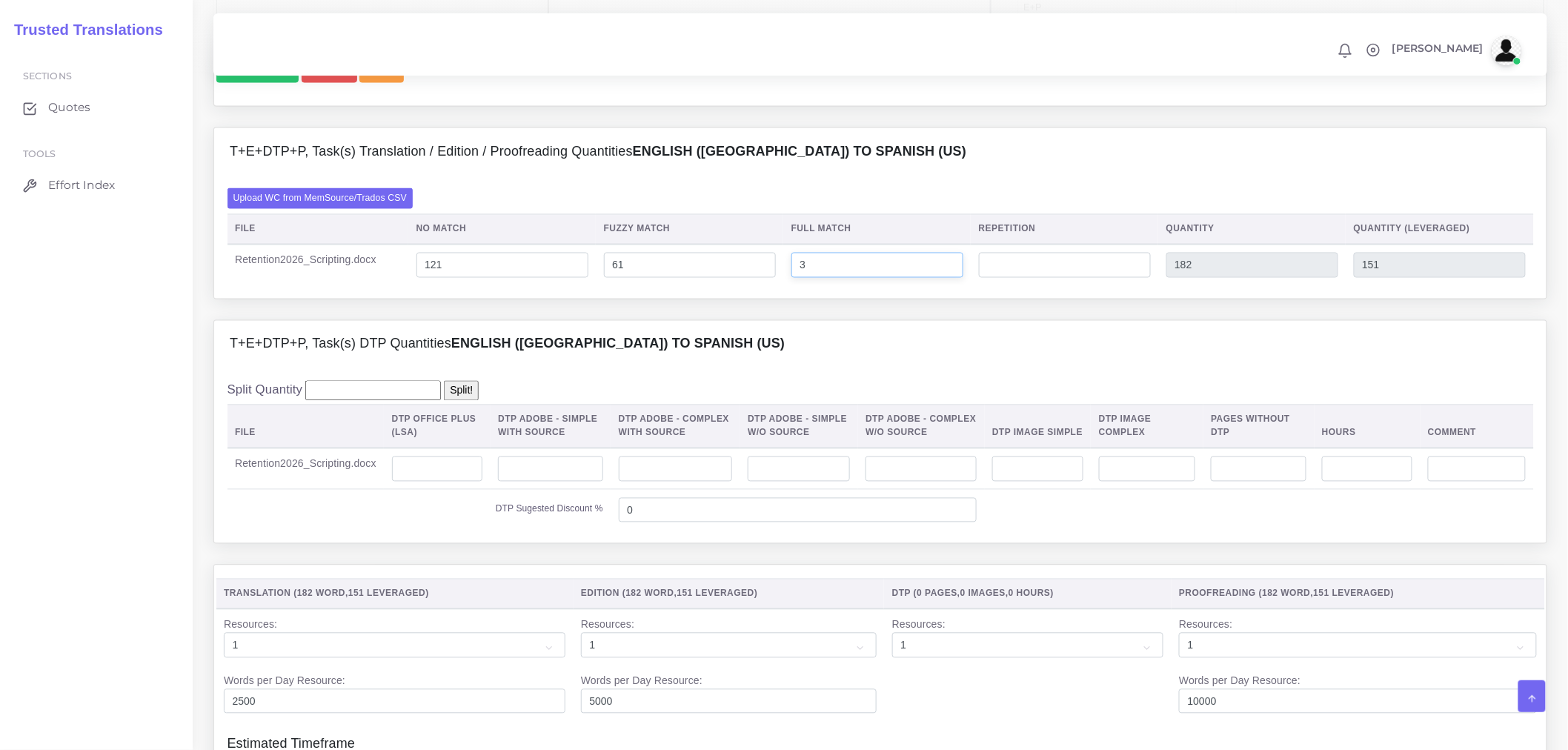
type input "152"
click at [1066, 278] on input "number" at bounding box center [1065, 265] width 172 height 25
type input "0"
click at [1026, 320] on div "T+E+DTP+P, Task(s) Translation / Edition / Proofreading Quantities English (US)…" at bounding box center [880, 223] width 1356 height 192
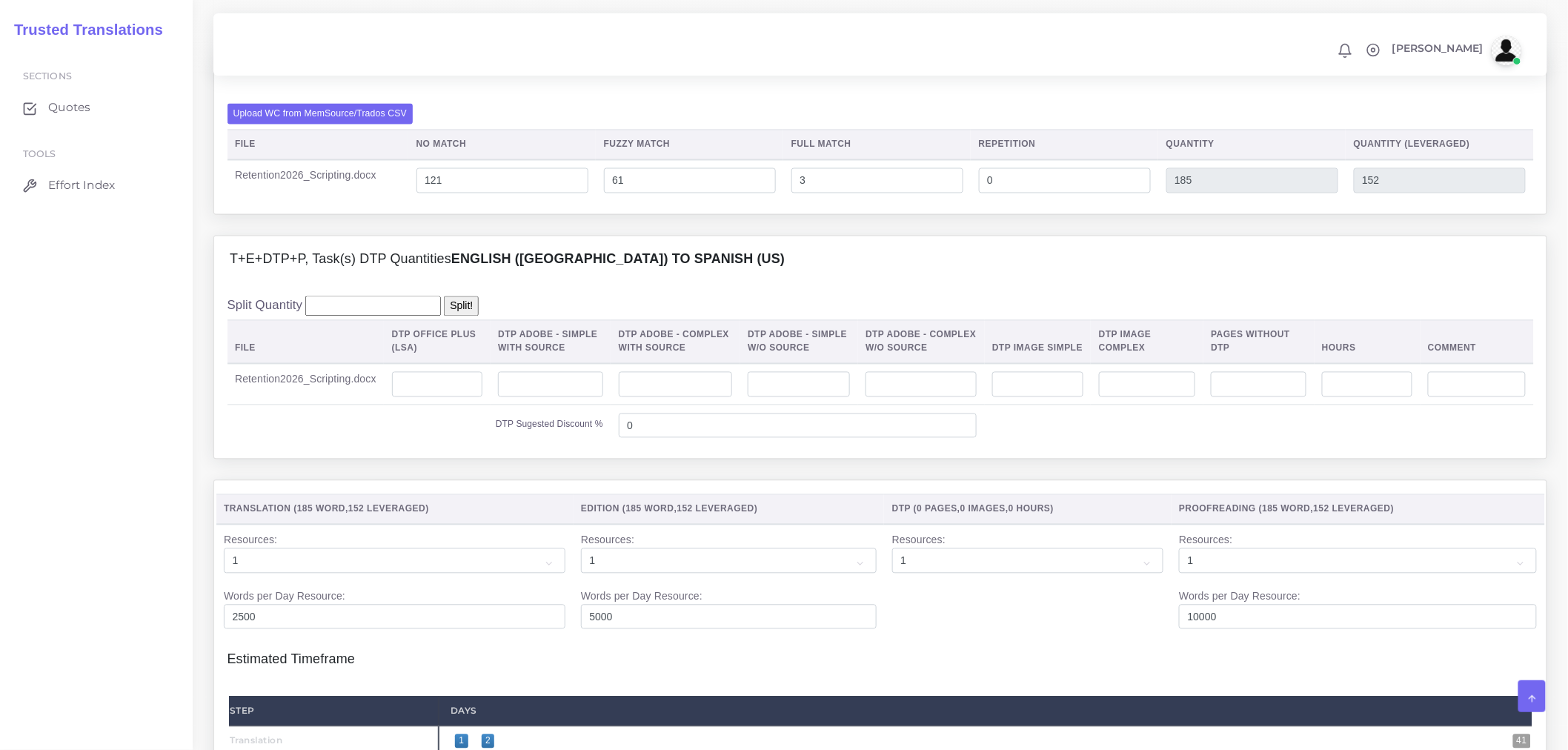
scroll to position [1234, 0]
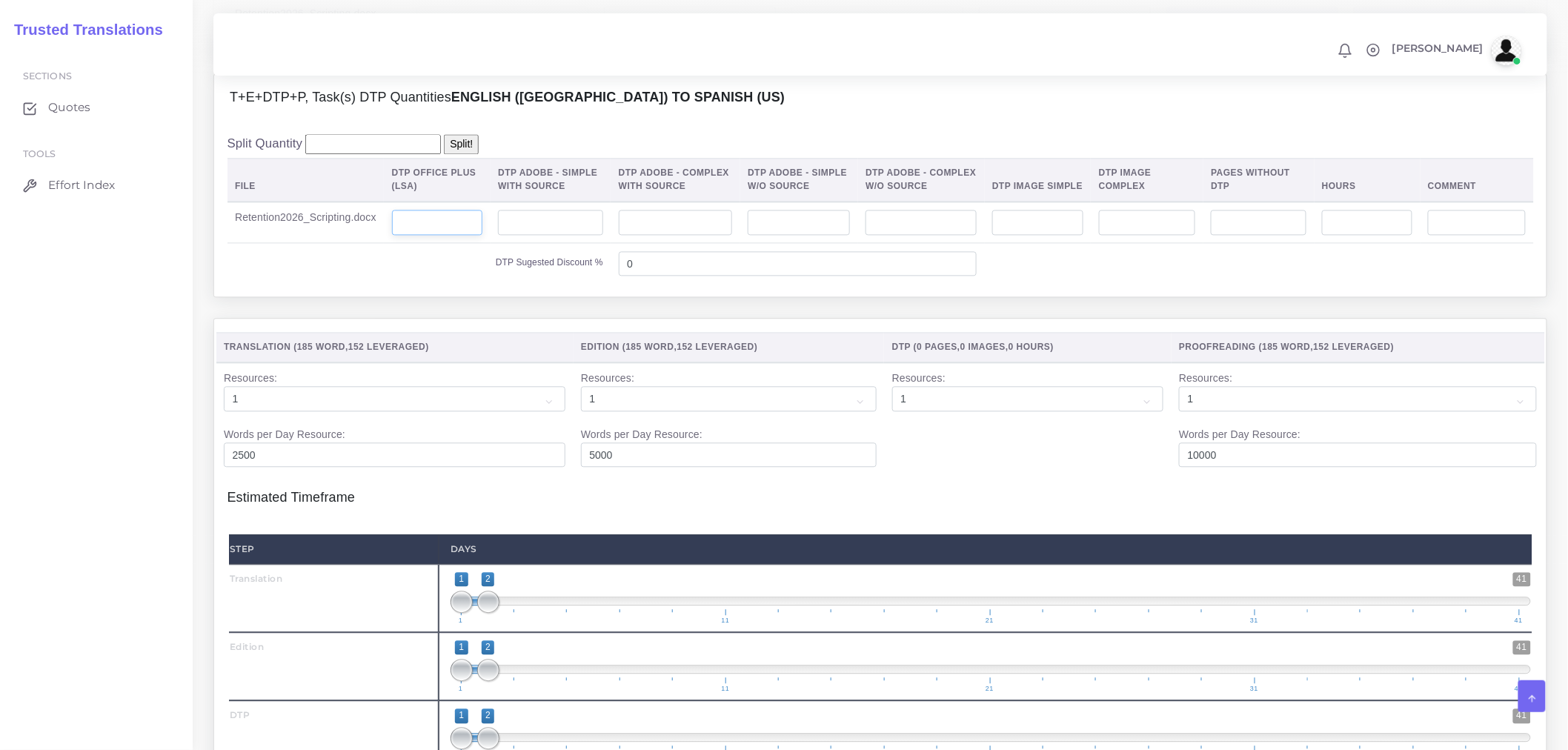
click at [467, 235] on input "number" at bounding box center [438, 222] width 91 height 25
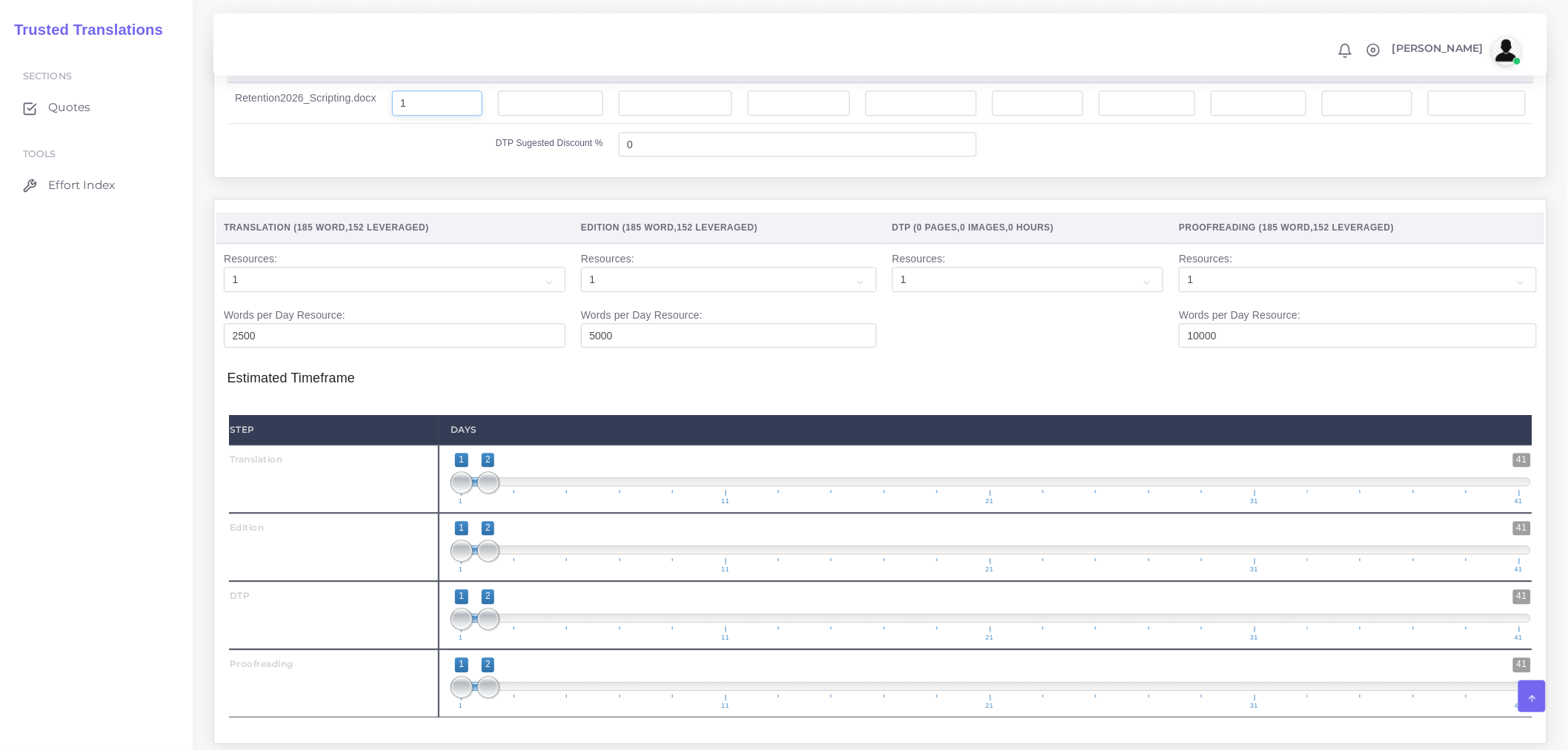
scroll to position [1482, 0]
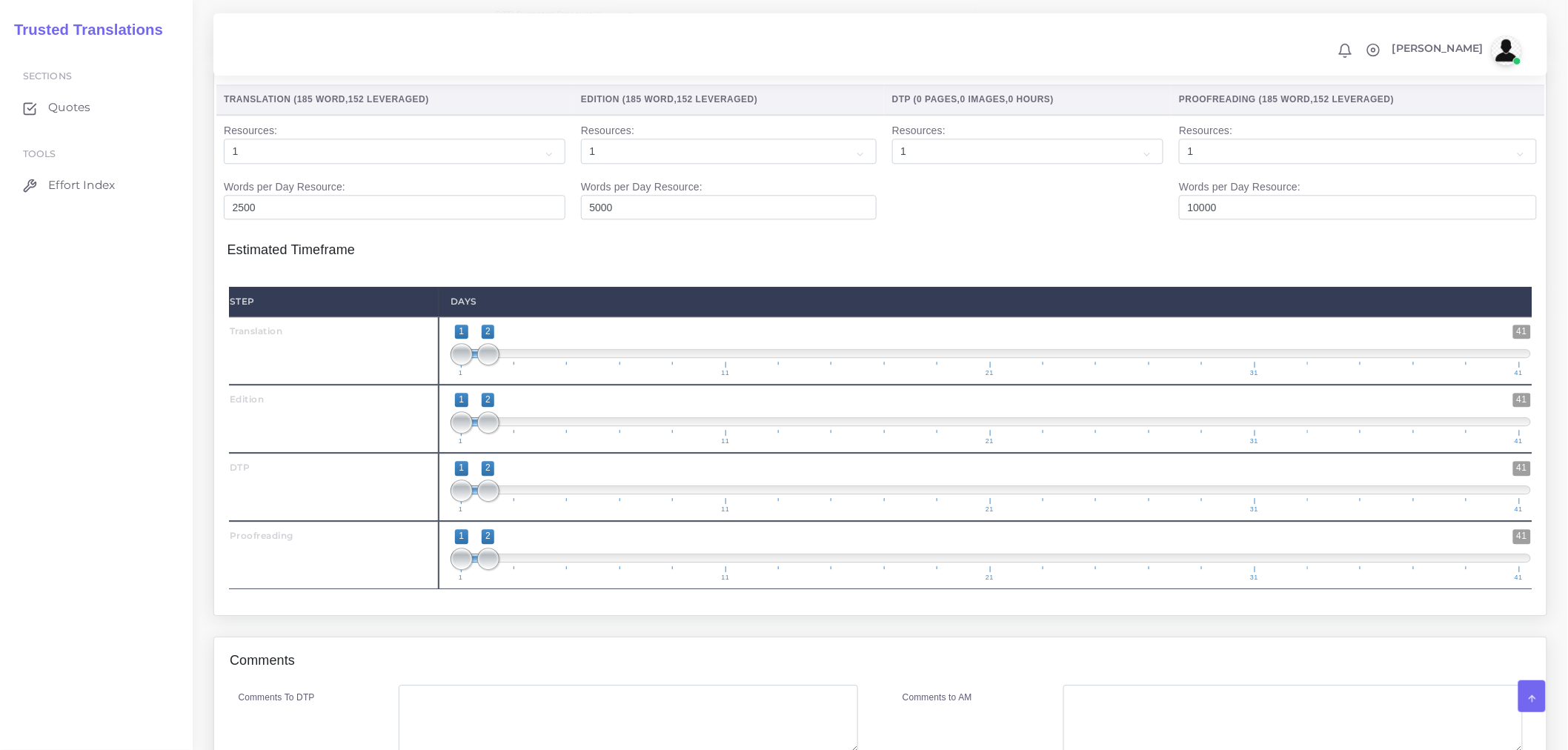
type input "1"
drag, startPoint x: 488, startPoint y: 449, endPoint x: 500, endPoint y: 461, distance: 17.0
click at [500, 444] on span "1 41 1 2 1 — 2 1 11 21 31 41" at bounding box center [990, 419] width 1080 height 51
click at [509, 434] on span at bounding box center [514, 422] width 22 height 22
drag, startPoint x: 457, startPoint y: 468, endPoint x: 492, endPoint y: 467, distance: 35.0
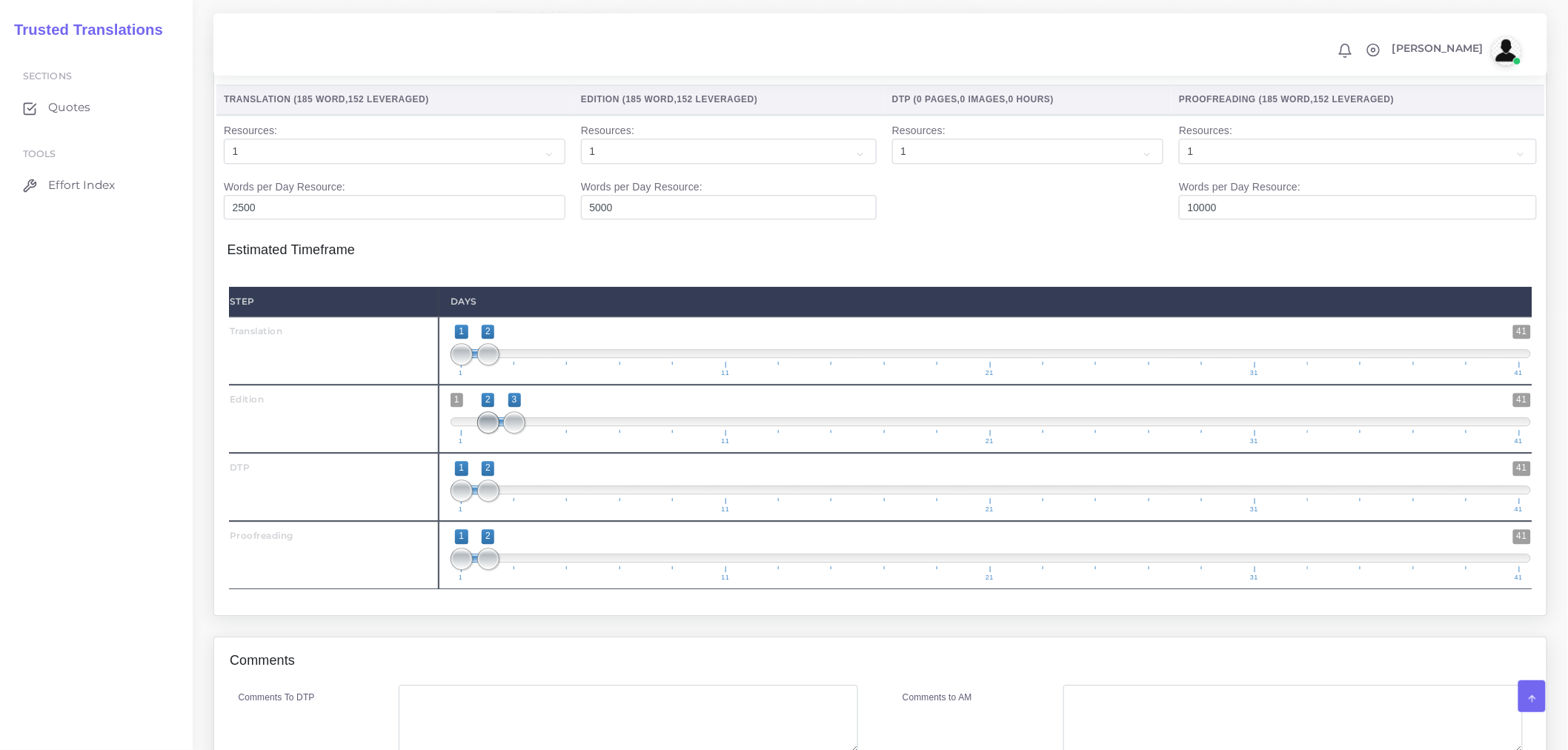
click at [492, 434] on span at bounding box center [488, 422] width 22 height 22
type input "2;2"
drag, startPoint x: 512, startPoint y: 464, endPoint x: 489, endPoint y: 463, distance: 23.0
click at [489, 434] on span at bounding box center [488, 422] width 22 height 22
click at [495, 502] on span at bounding box center [488, 490] width 22 height 22
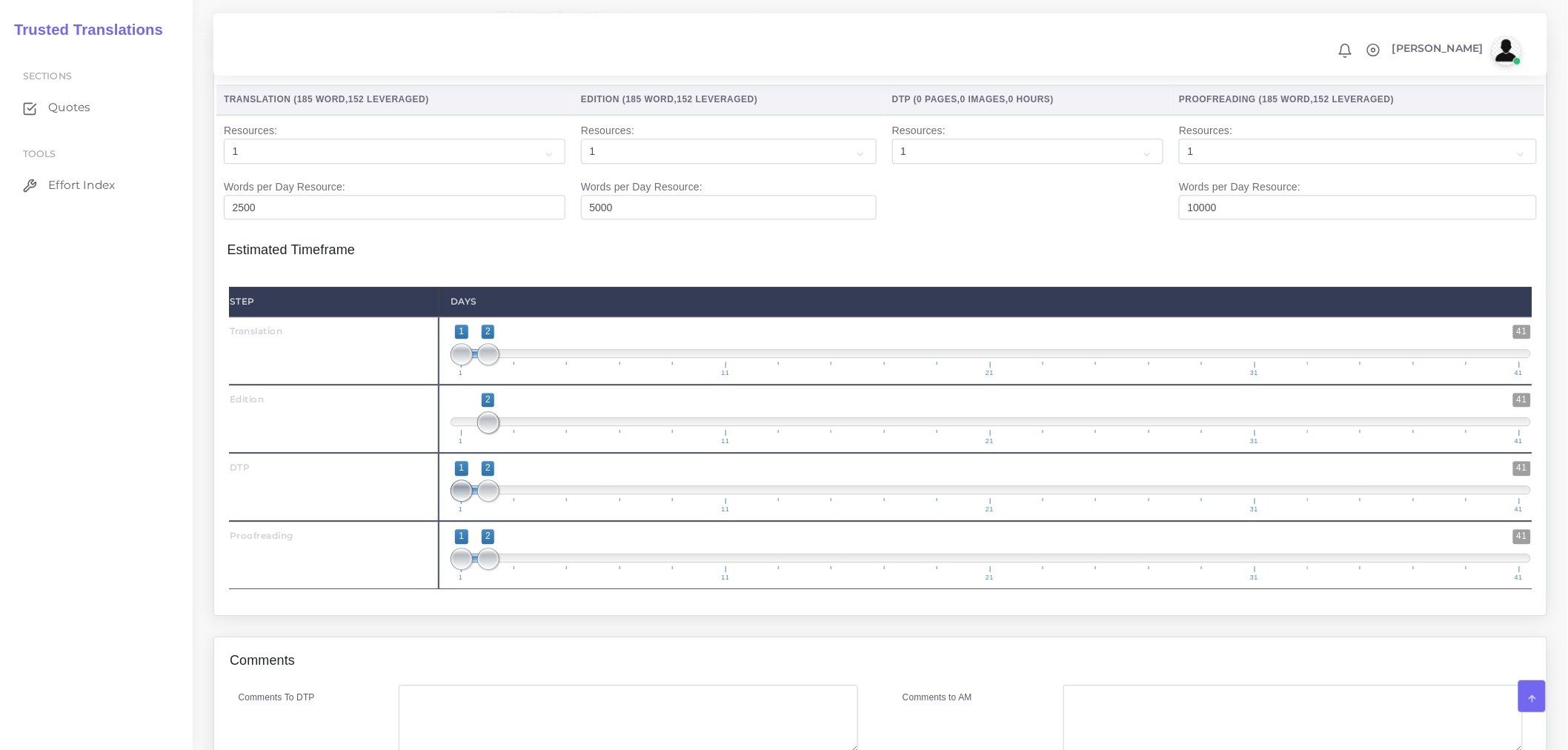
type input "2;2"
drag, startPoint x: 463, startPoint y: 537, endPoint x: 487, endPoint y: 537, distance: 24.0
click at [487, 502] on span at bounding box center [488, 490] width 22 height 22
drag, startPoint x: 488, startPoint y: 589, endPoint x: 506, endPoint y: 595, distance: 19.0
click at [504, 581] on span "1 41 1 2 1 — 2 1 11 21 31 41" at bounding box center [990, 555] width 1080 height 51
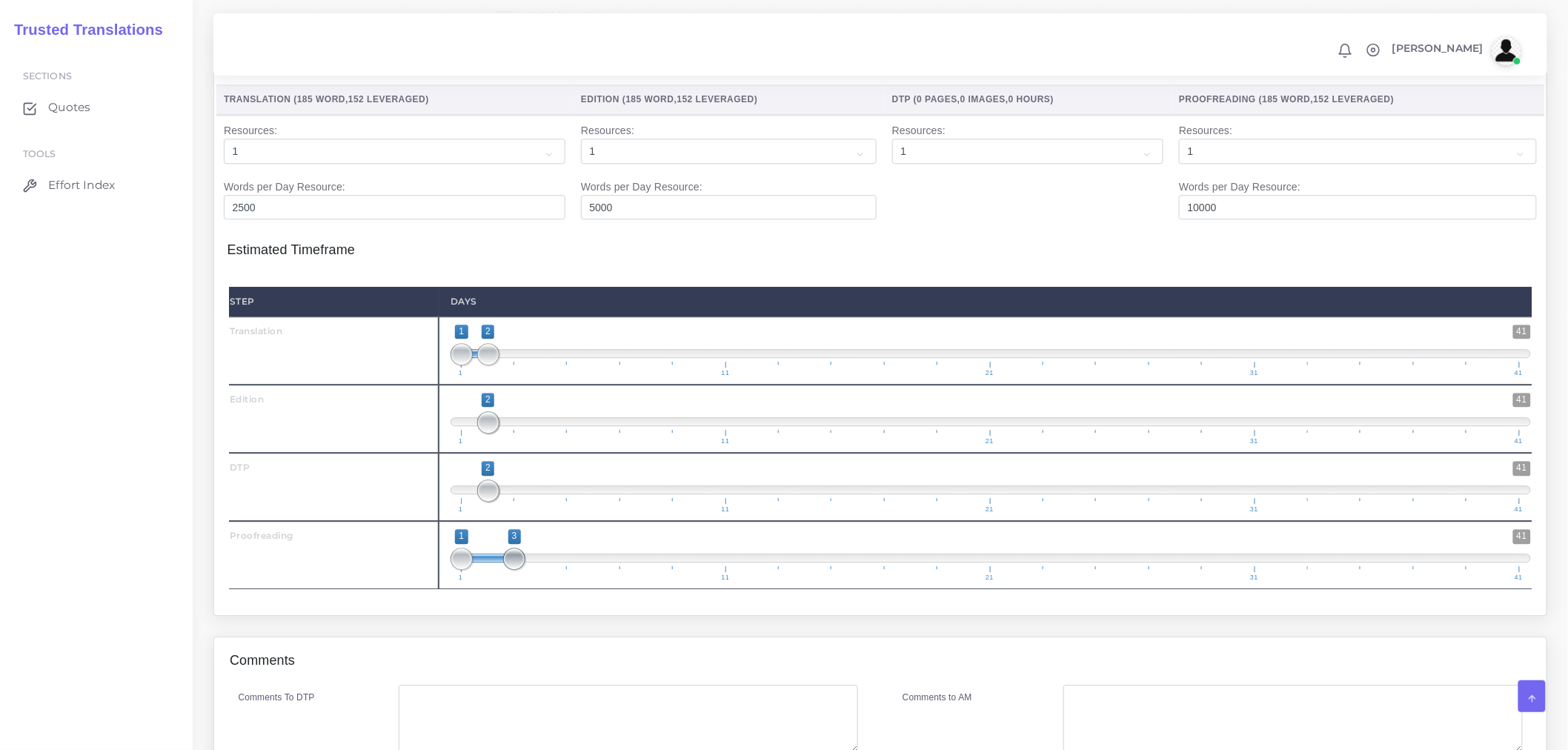
drag, startPoint x: 498, startPoint y: 602, endPoint x: 512, endPoint y: 603, distance: 14.0
click at [512, 570] on span at bounding box center [514, 558] width 22 height 22
type input "2;3"
drag, startPoint x: 464, startPoint y: 601, endPoint x: 492, endPoint y: 601, distance: 28.0
click at [492, 570] on span at bounding box center [488, 558] width 22 height 22
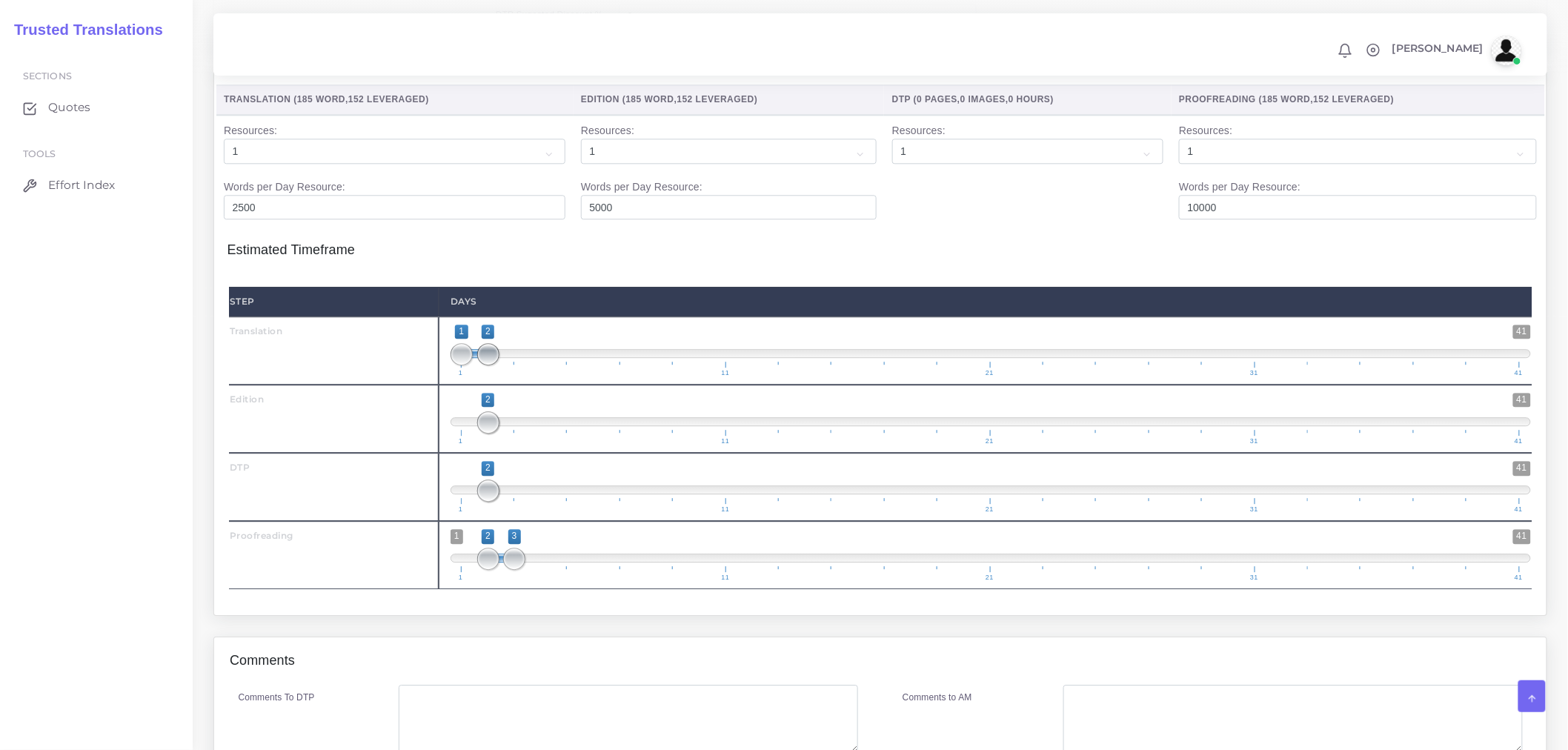
type input "1;1"
drag, startPoint x: 484, startPoint y: 395, endPoint x: 459, endPoint y: 395, distance: 25.0
click at [459, 365] on span at bounding box center [461, 354] width 22 height 22
drag, startPoint x: 490, startPoint y: 469, endPoint x: 467, endPoint y: 464, distance: 23.5
click at [467, 444] on span "1 41 2 2 2 — 2 1 11 21 31 41" at bounding box center [990, 419] width 1080 height 51
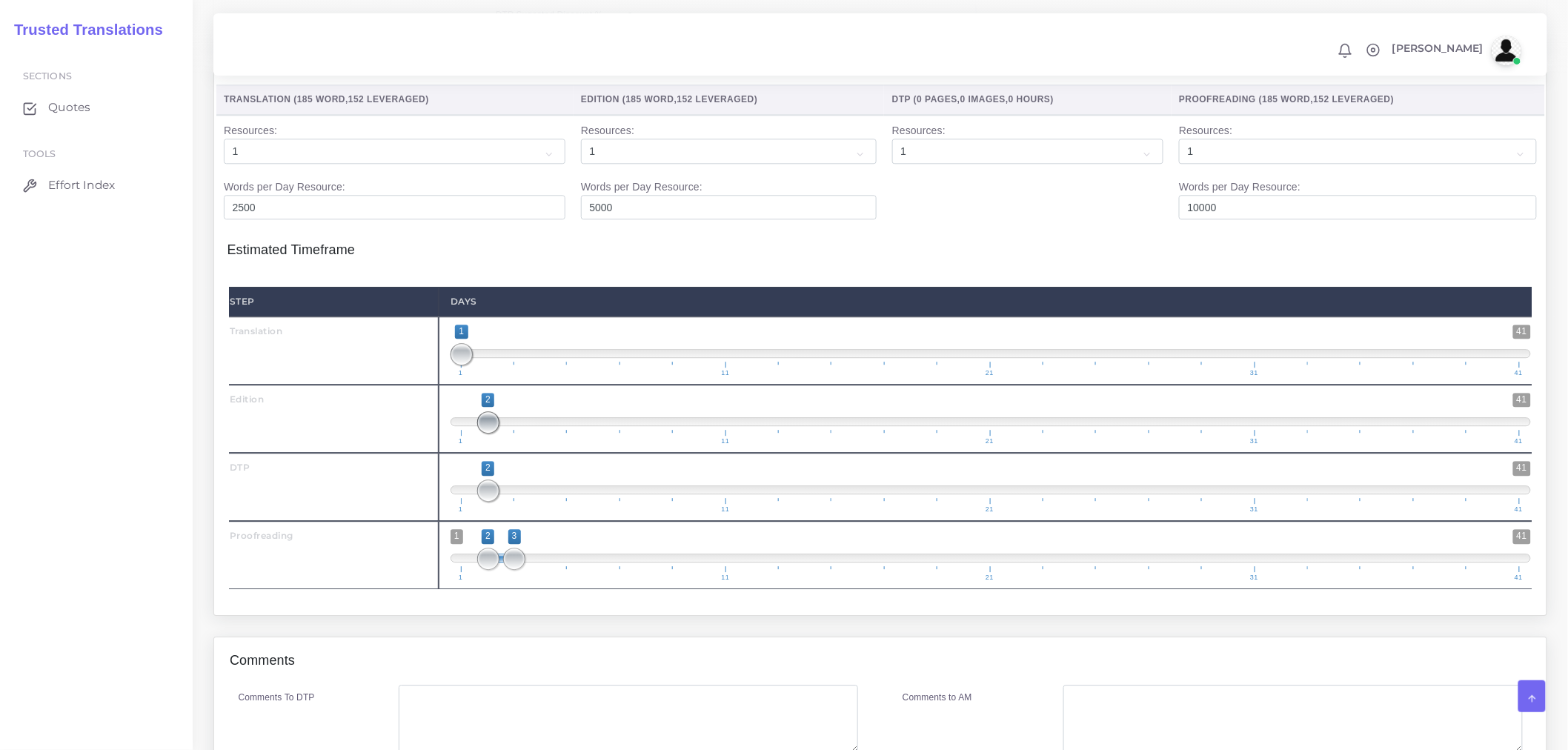
drag, startPoint x: 479, startPoint y: 467, endPoint x: 459, endPoint y: 470, distance: 20.2
click at [459, 444] on span "1 41 2 2 2 — 2 1 11 21 31 41" at bounding box center [990, 419] width 1080 height 51
click at [460, 444] on span "1 41 2 2 2 — 2 1 11 21 31 41" at bounding box center [990, 419] width 1080 height 51
drag, startPoint x: 460, startPoint y: 470, endPoint x: 463, endPoint y: 461, distance: 9.5
click at [460, 444] on span "1 41 2 2 2 — 2 1 11 21 31 41" at bounding box center [990, 419] width 1080 height 51
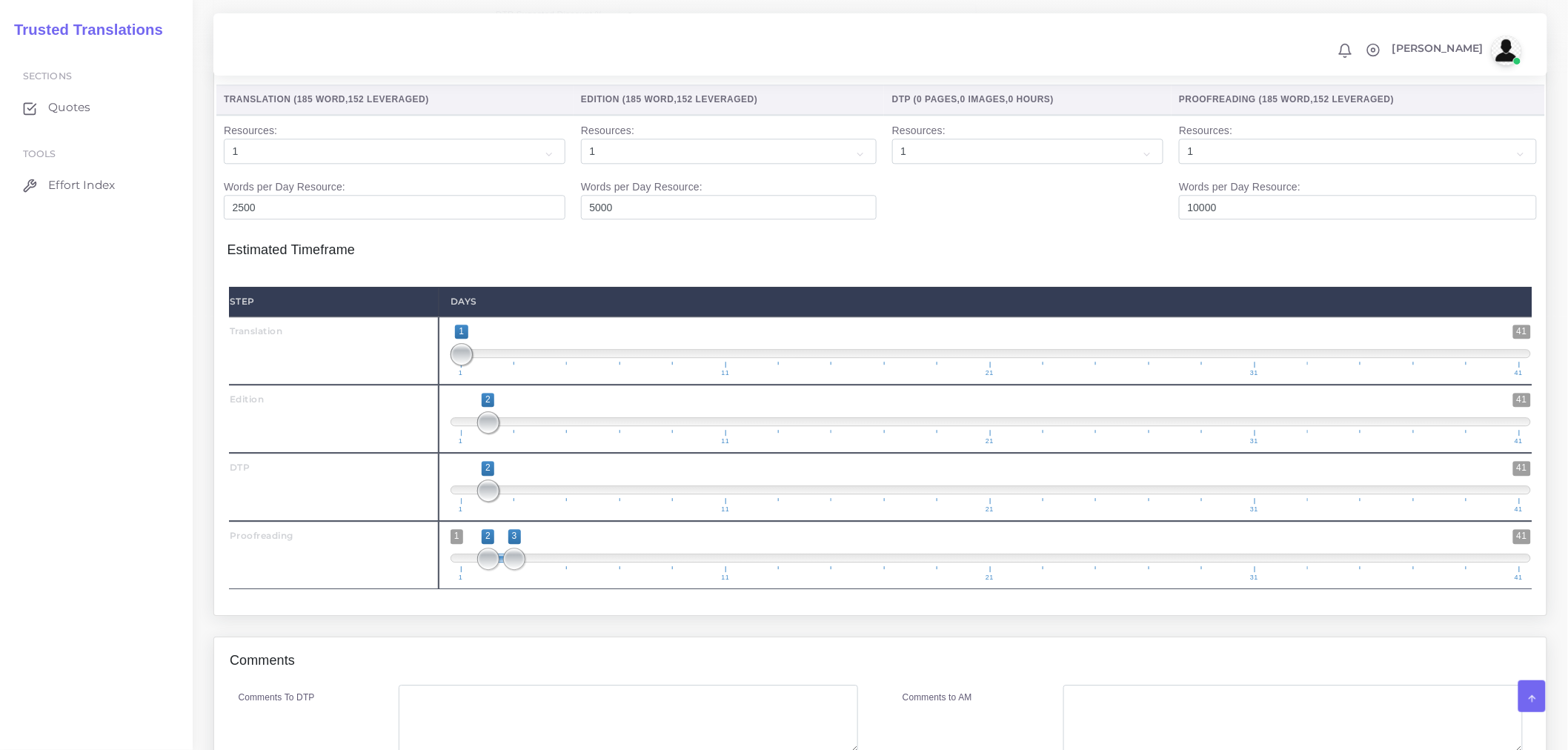
click at [463, 426] on span at bounding box center [990, 421] width 1080 height 9
type input "1;2"
drag, startPoint x: 471, startPoint y: 465, endPoint x: 486, endPoint y: 465, distance: 15.0
click at [486, 434] on span at bounding box center [488, 422] width 22 height 22
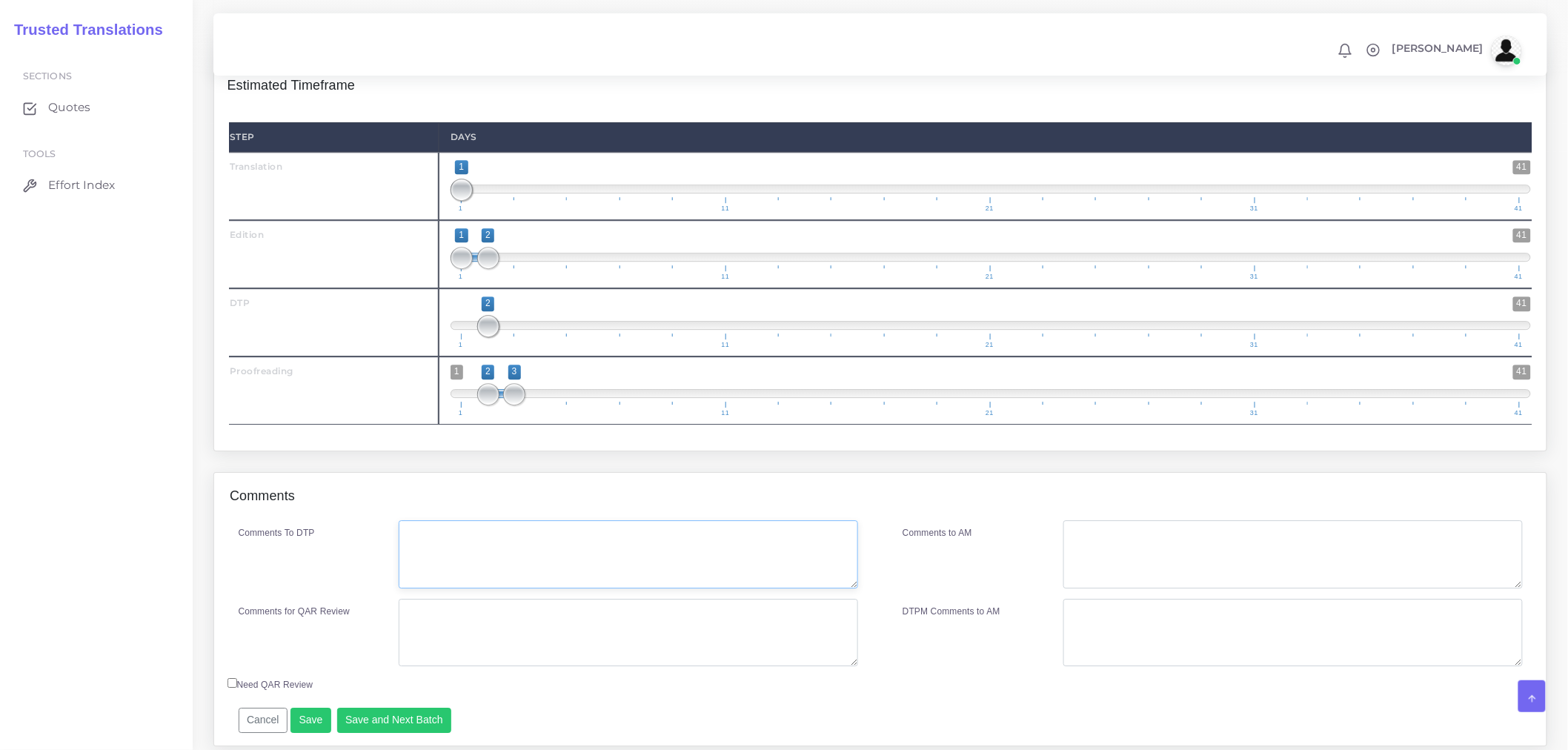
click at [519, 588] on textarea "Comments To DTP" at bounding box center [628, 554] width 459 height 68
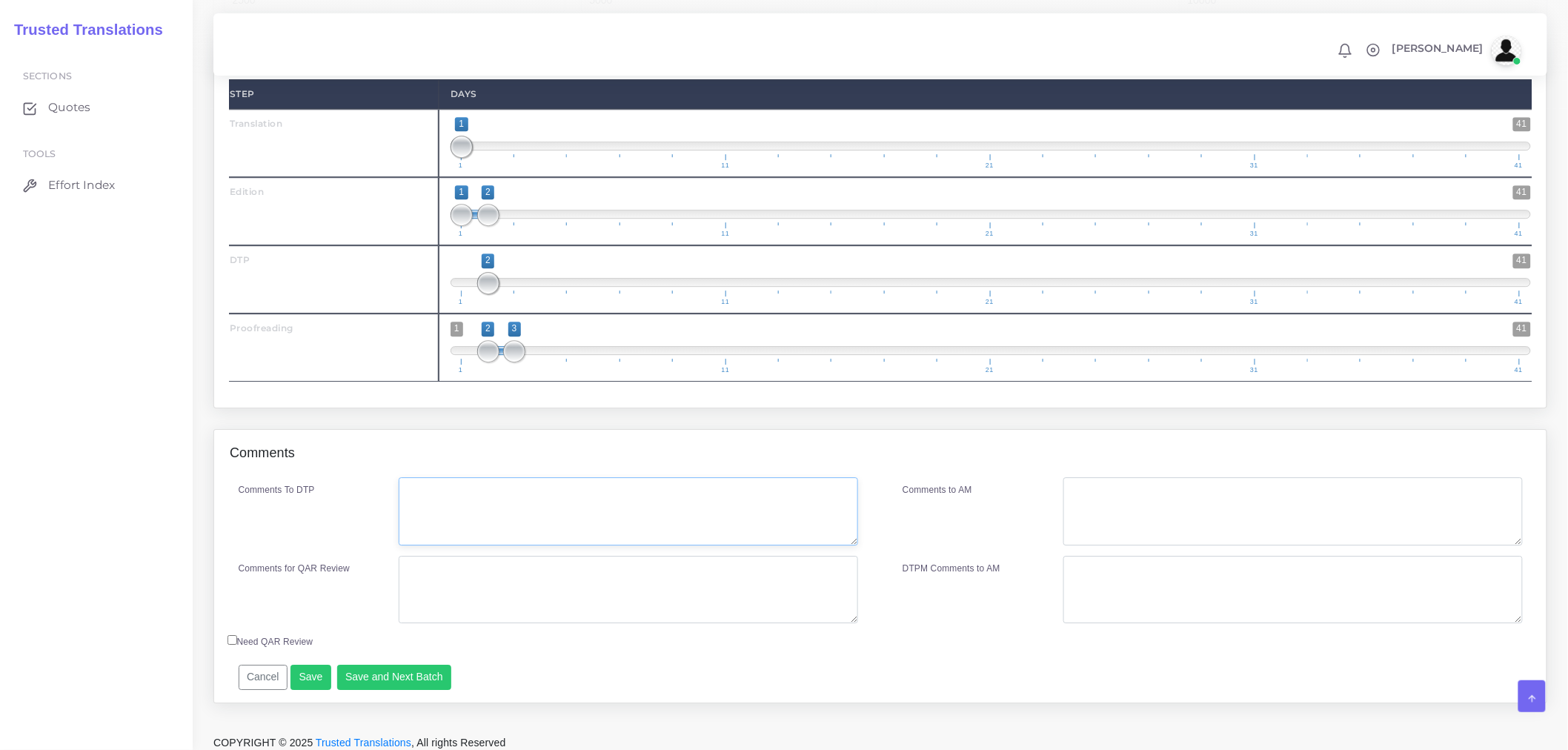
scroll to position [1728, 0]
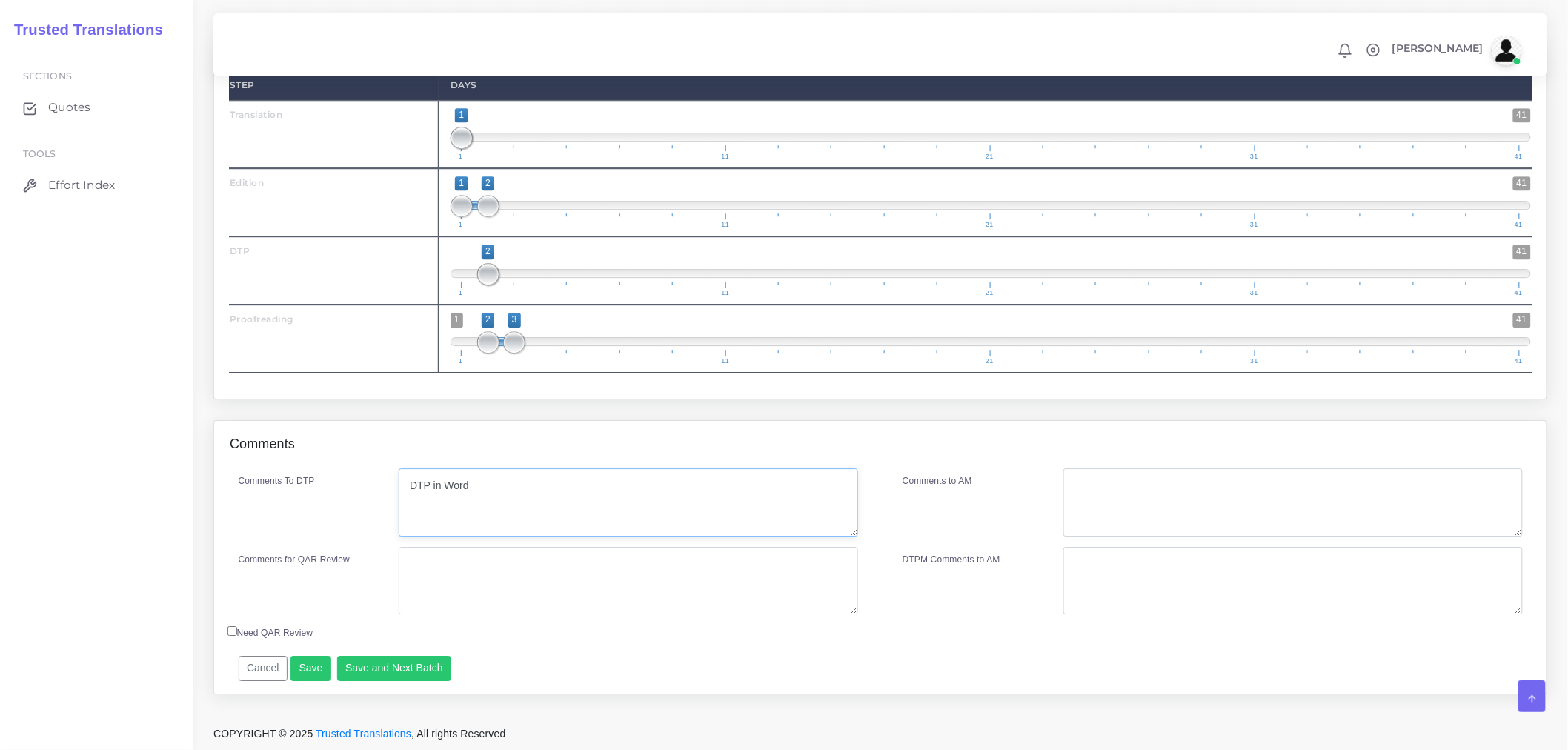
type textarea "DTP in Word"
click at [528, 591] on textarea "Comments for QAR Review" at bounding box center [628, 581] width 459 height 68
click at [530, 595] on textarea "Comments for QAR Review" at bounding box center [628, 581] width 459 height 68
paste textarea "MAQL doc - updates to project 74061."
click at [655, 586] on textarea "MAQL doc - updates to project 74061:" at bounding box center [628, 581] width 459 height 68
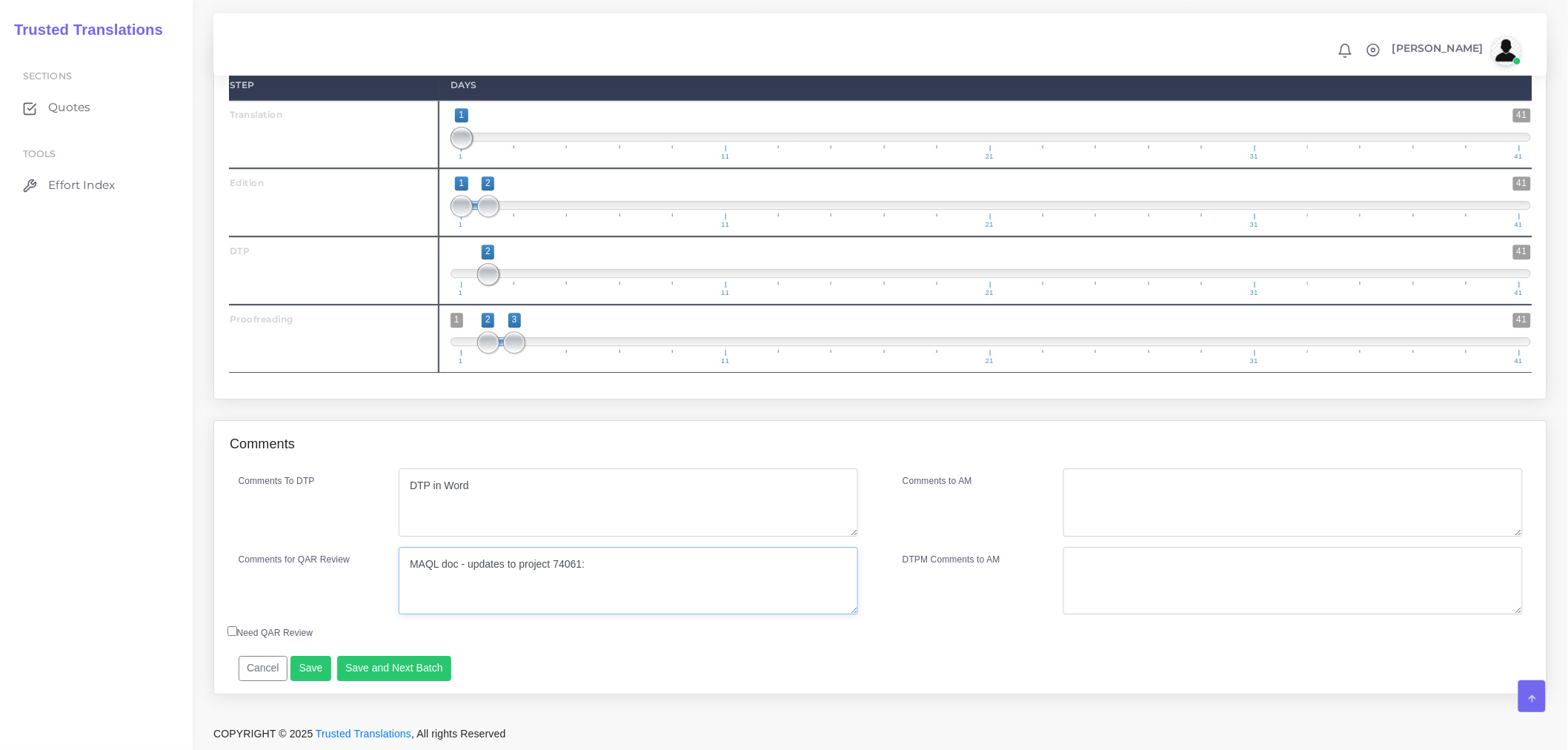
type textarea "MAQL doc - updates to project 74061:"
drag, startPoint x: 495, startPoint y: 500, endPoint x: 367, endPoint y: 491, distance: 128.3
click at [367, 491] on div "Comments To DTP DTP in Word" at bounding box center [549, 502] width 643 height 68
drag, startPoint x: 435, startPoint y: 497, endPoint x: 620, endPoint y: 587, distance: 205.7
click at [620, 587] on textarea "MAQL doc - updates to project 74061:" at bounding box center [628, 581] width 459 height 68
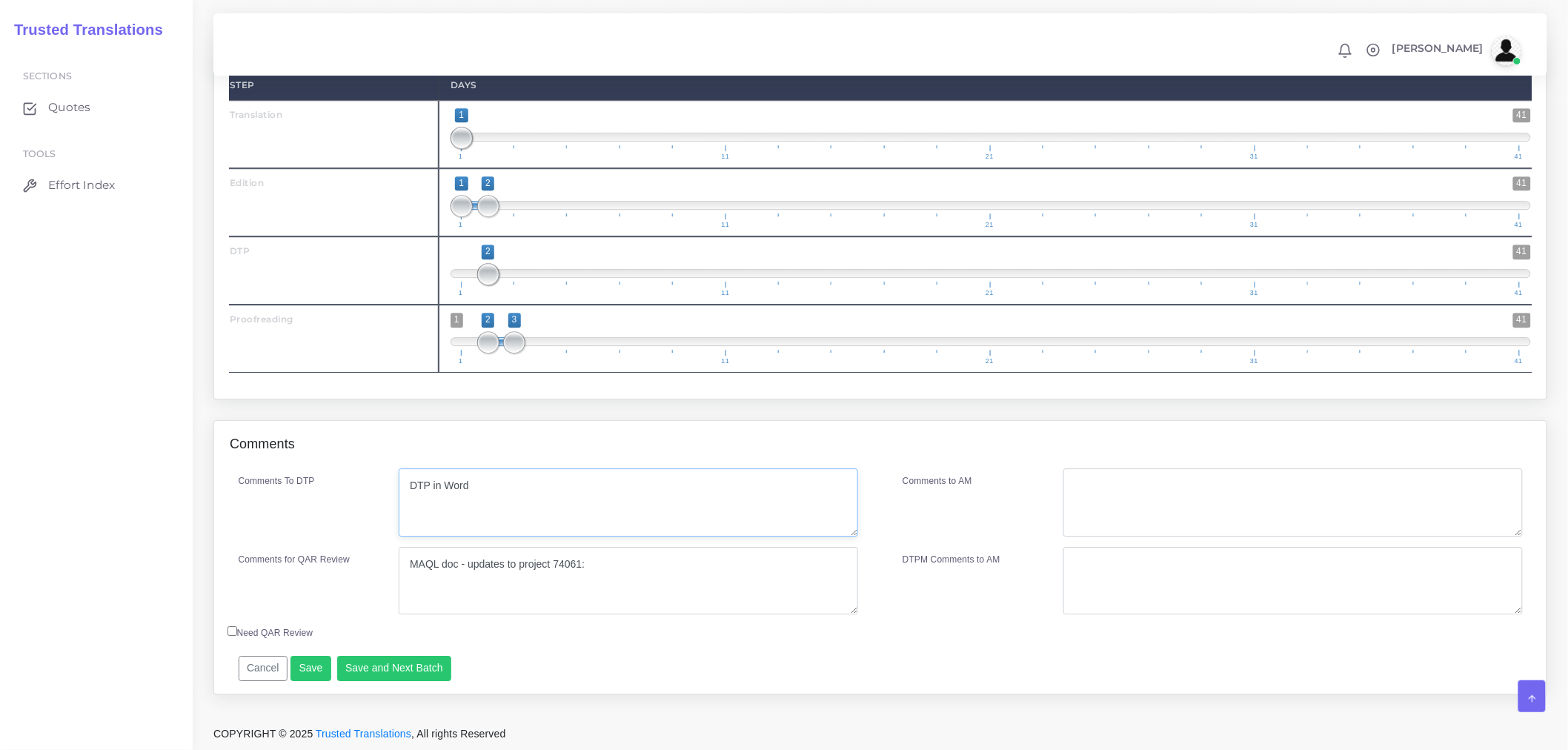
click at [520, 498] on textarea "DTP in Word" at bounding box center [628, 502] width 459 height 68
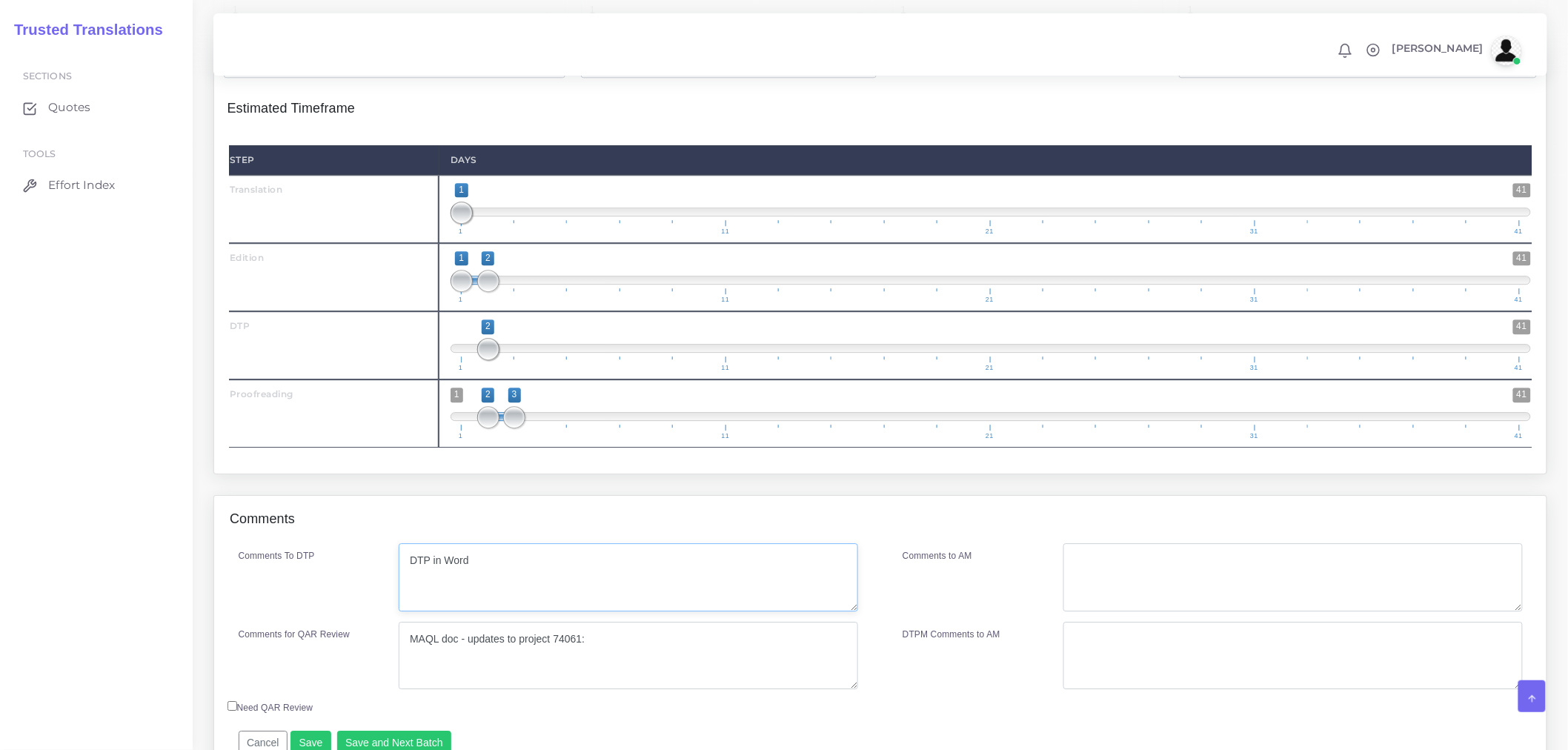
scroll to position [1742, 0]
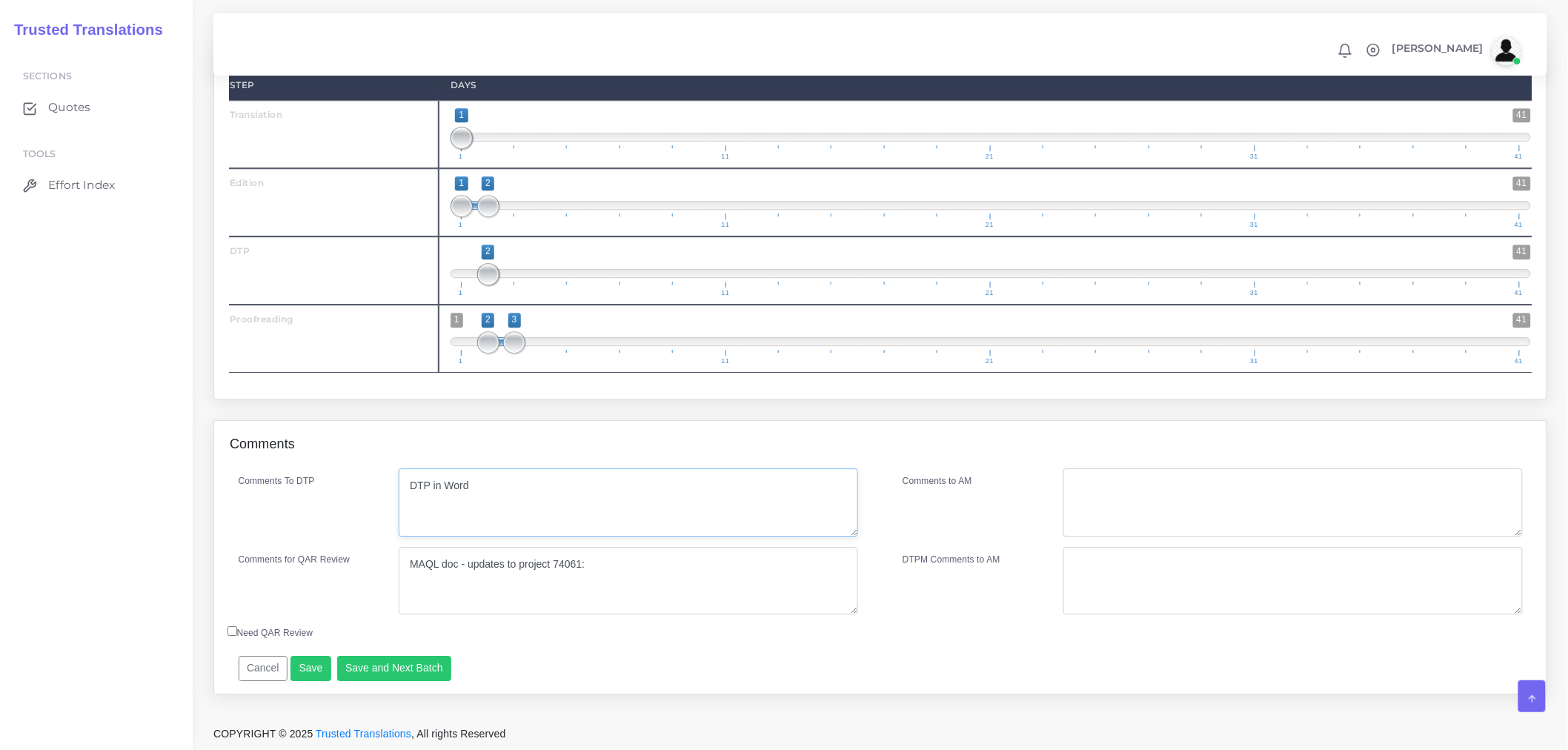
click at [517, 483] on textarea "DTP in Word" at bounding box center [628, 502] width 459 height 68
paste textarea "Retention doc"
type textarea "DTP in Word for Retention doc."
click at [616, 563] on textarea "MAQL doc - updates to project 74061:" at bounding box center [628, 581] width 459 height 68
click at [406, 561] on textarea "MAQL doc - updates to project 74061:" at bounding box center [628, 581] width 459 height 68
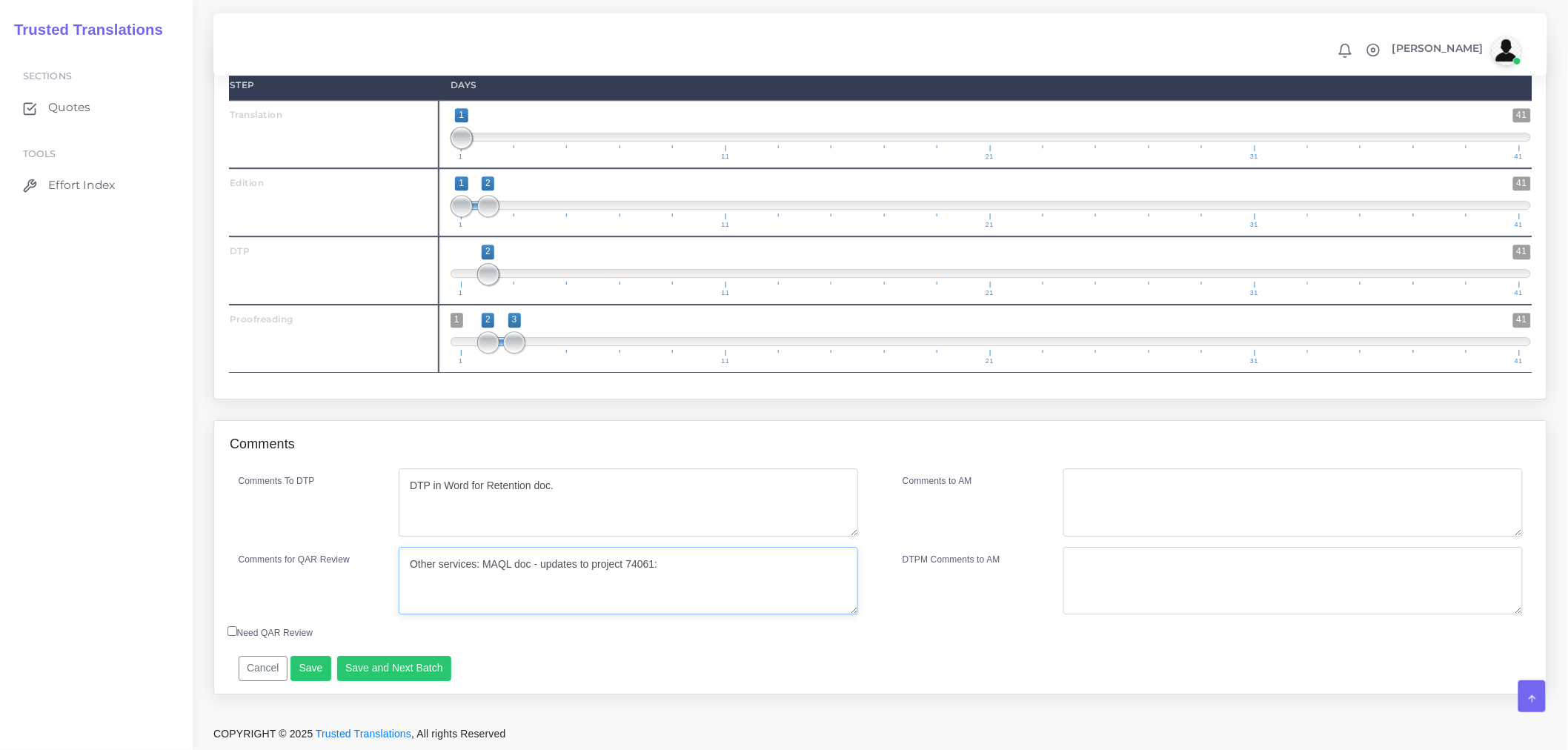
click at [705, 567] on textarea "Other services: MAQL doc - updates to project 74061:" at bounding box center [628, 581] width 459 height 68
click at [684, 553] on textarea "Other services: MAQL doc - updates to project 74061." at bounding box center [628, 581] width 459 height 68
click at [817, 569] on textarea "Other services: MAQL doc - updates to project 74061. 49 changes to Word documen…" at bounding box center [628, 581] width 459 height 68
type textarea "Other services: MAQL doc - updates to project 74061. 49 changes to Word documen…"
click at [232, 631] on input "Need QAR Review" at bounding box center [233, 631] width 10 height 10
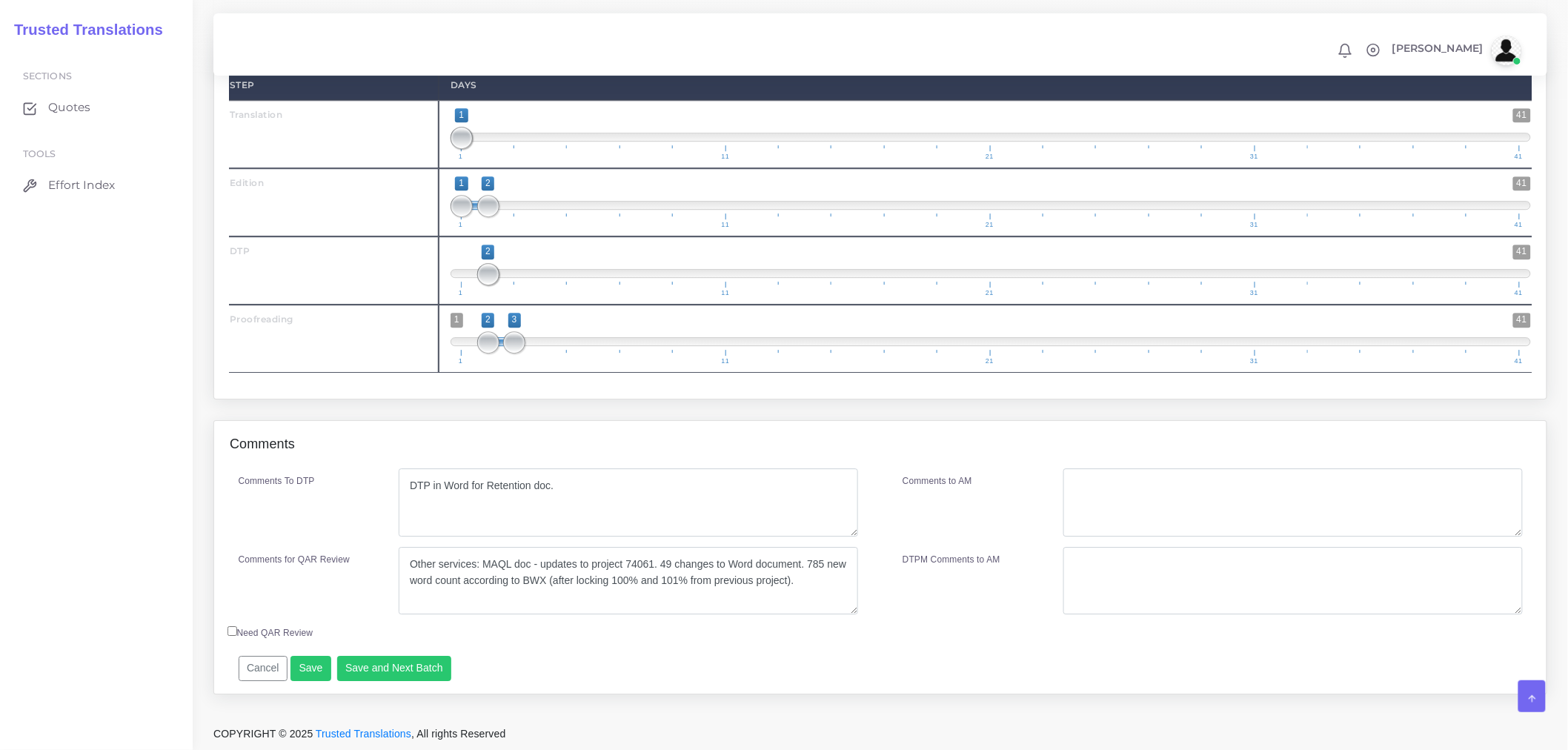
checkbox input "true"
click at [414, 667] on button "Save and Next Batch" at bounding box center [394, 669] width 115 height 25
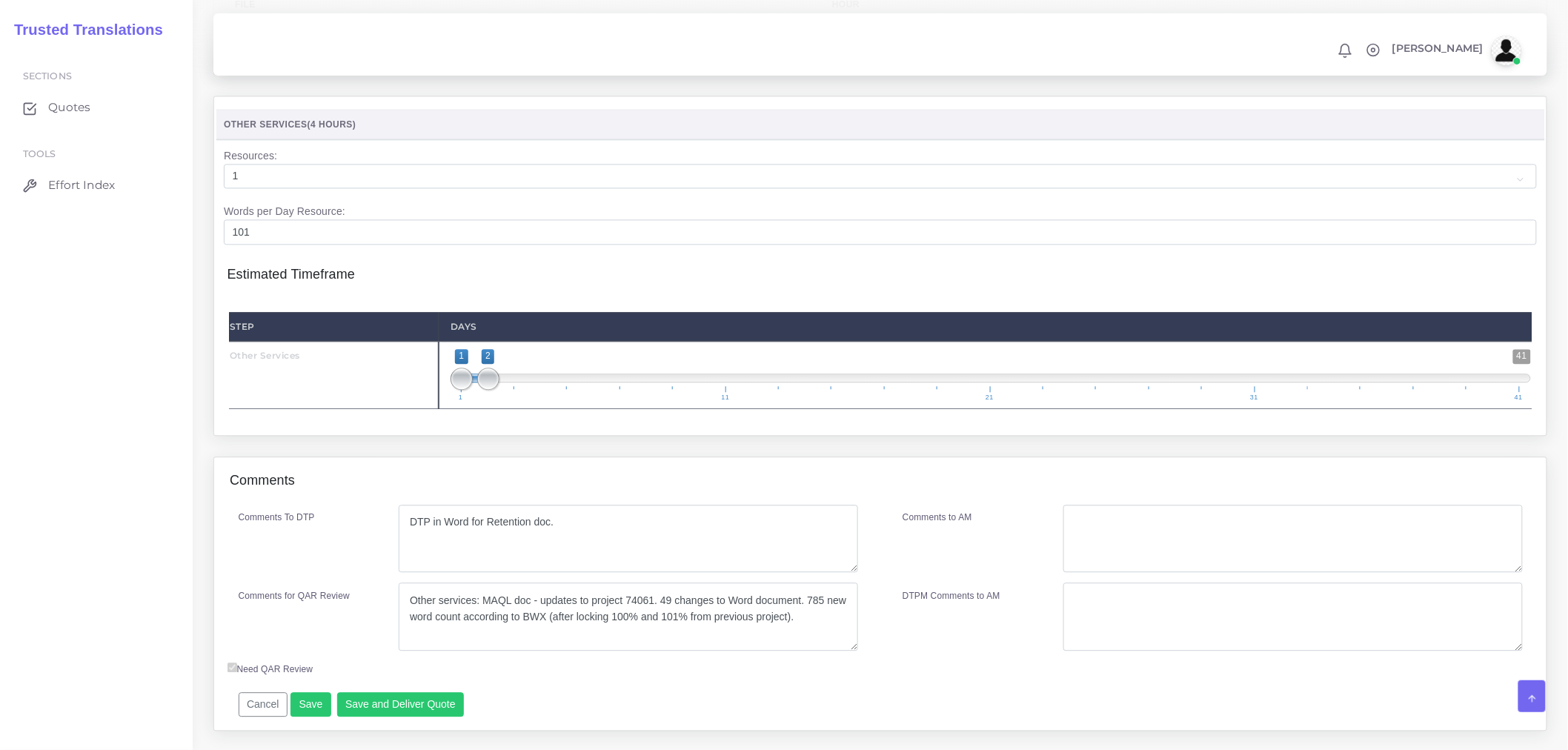
scroll to position [1314, 0]
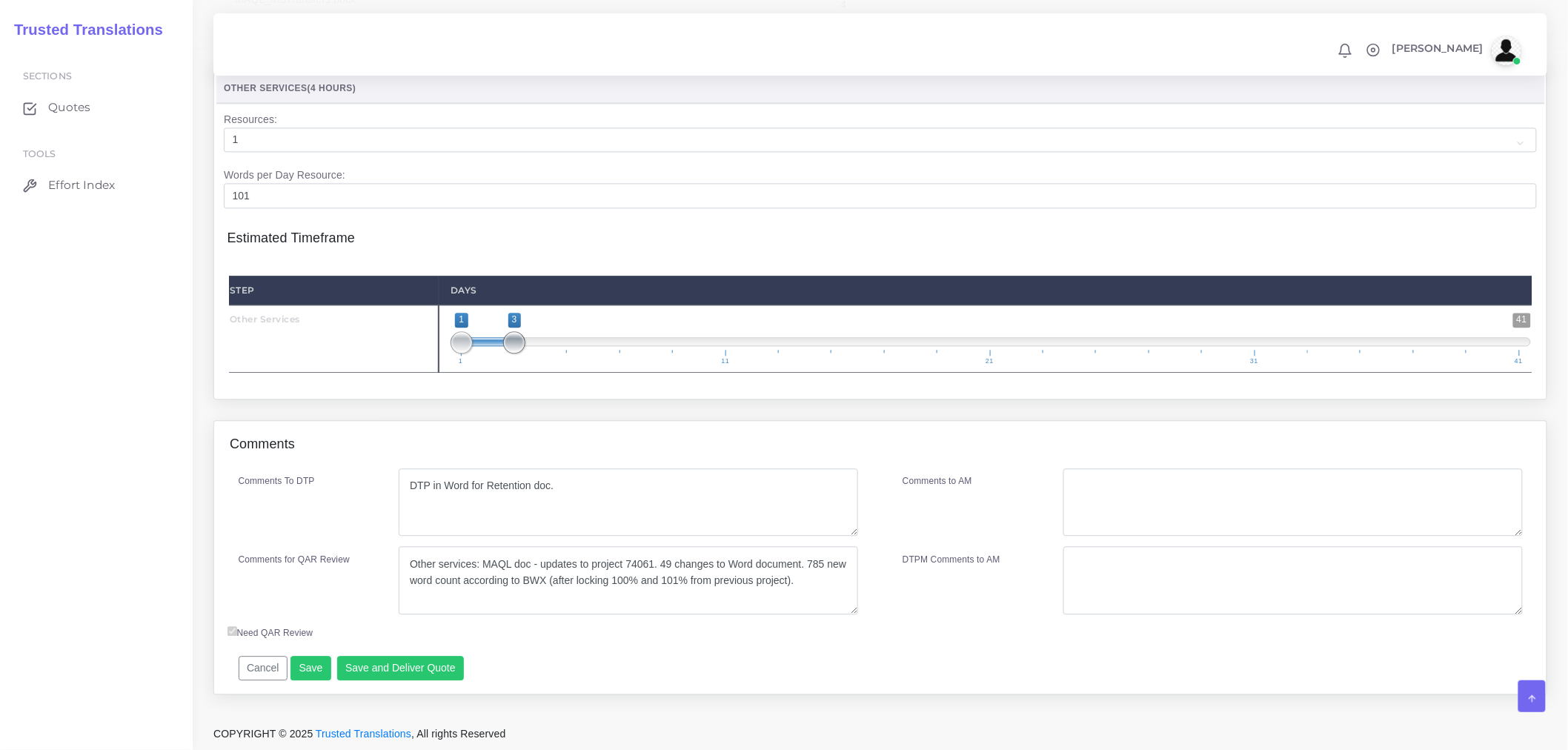
drag, startPoint x: 489, startPoint y: 345, endPoint x: 527, endPoint y: 337, distance: 38.8
click at [527, 337] on span "1 41 1 3 1 — 3 1 11 21 31 41" at bounding box center [990, 339] width 1080 height 51
type input "1;3"
drag, startPoint x: 512, startPoint y: 337, endPoint x: 521, endPoint y: 339, distance: 9.2
click at [521, 339] on span at bounding box center [514, 342] width 22 height 22
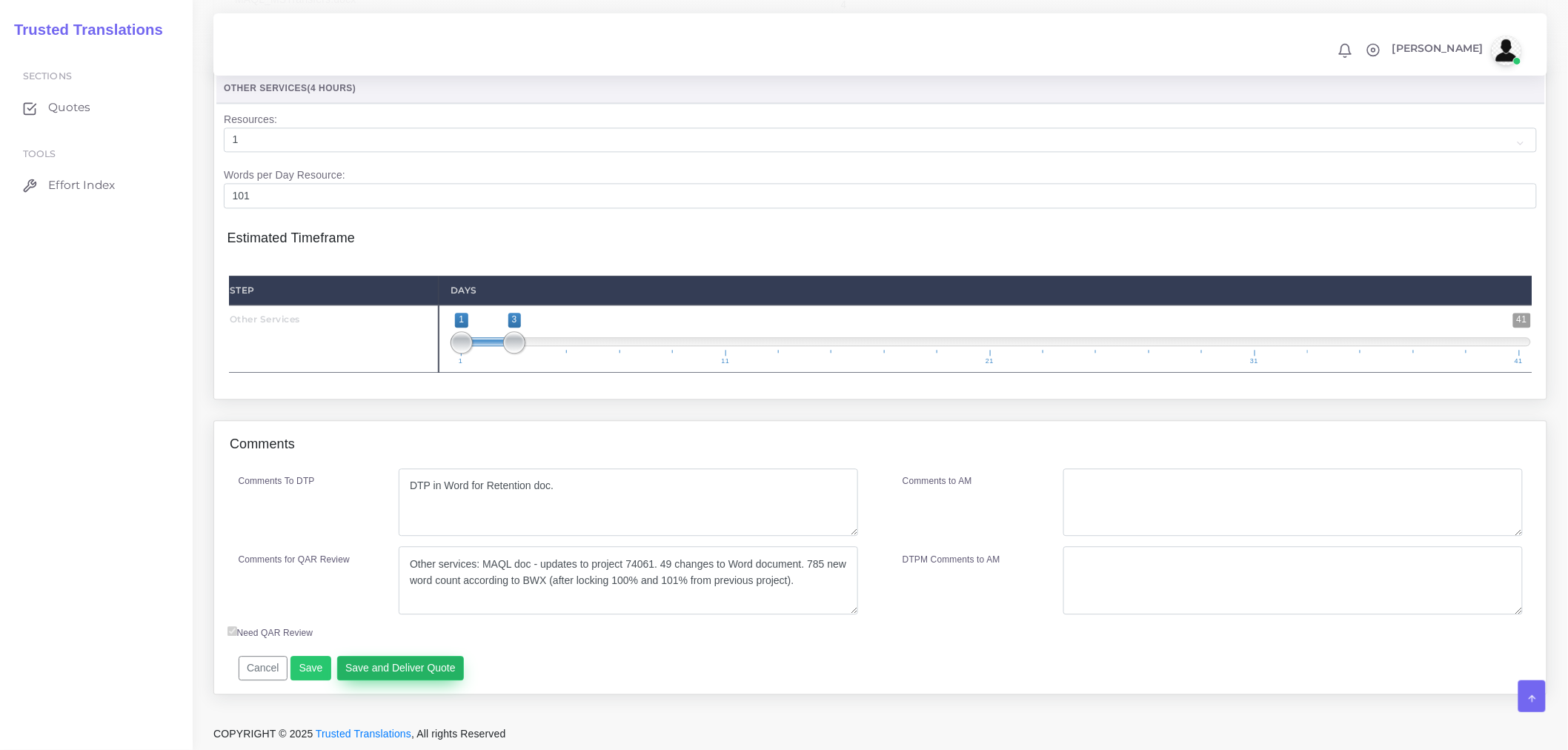
click at [387, 670] on button "Save and Deliver Quote" at bounding box center [400, 669] width 127 height 25
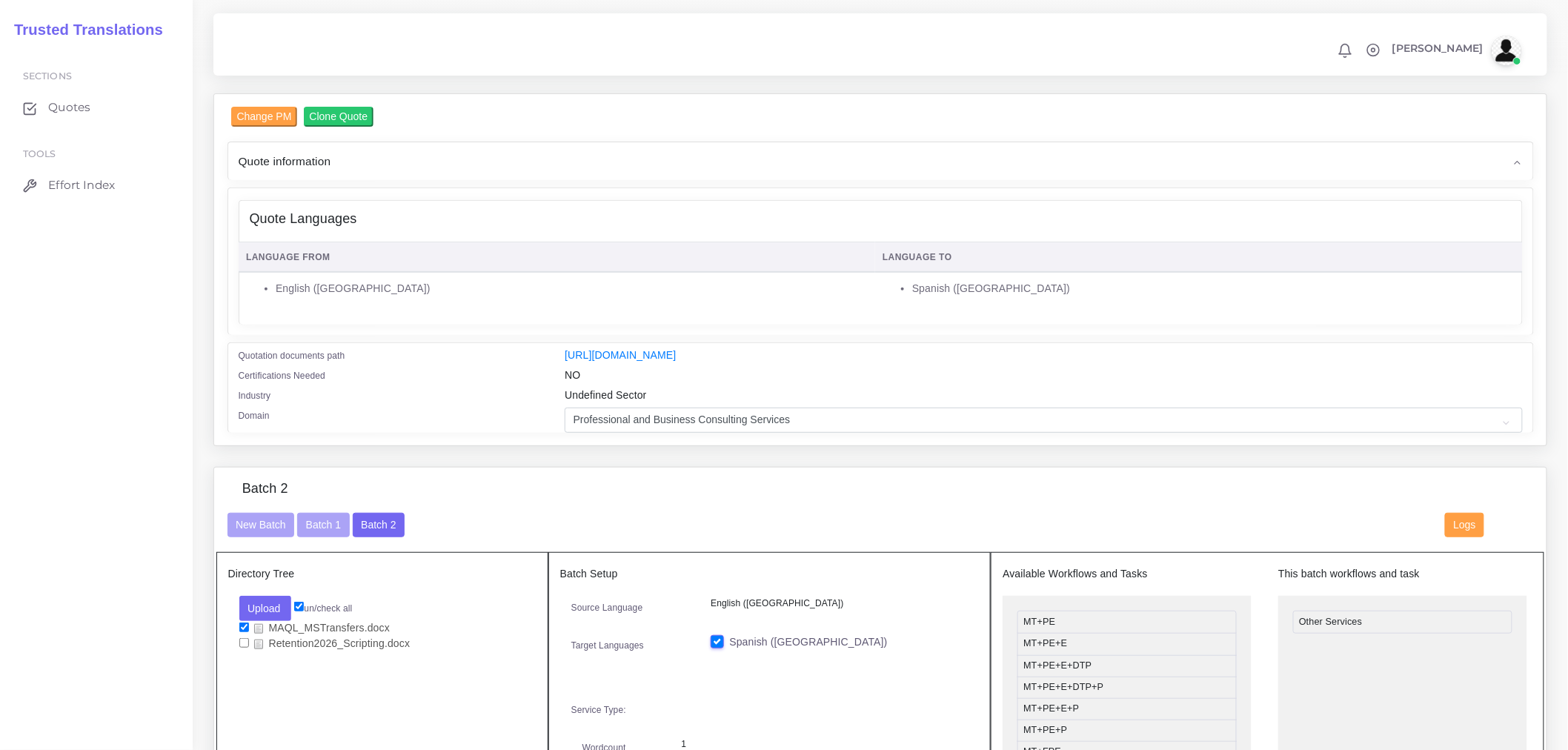
scroll to position [0, 0]
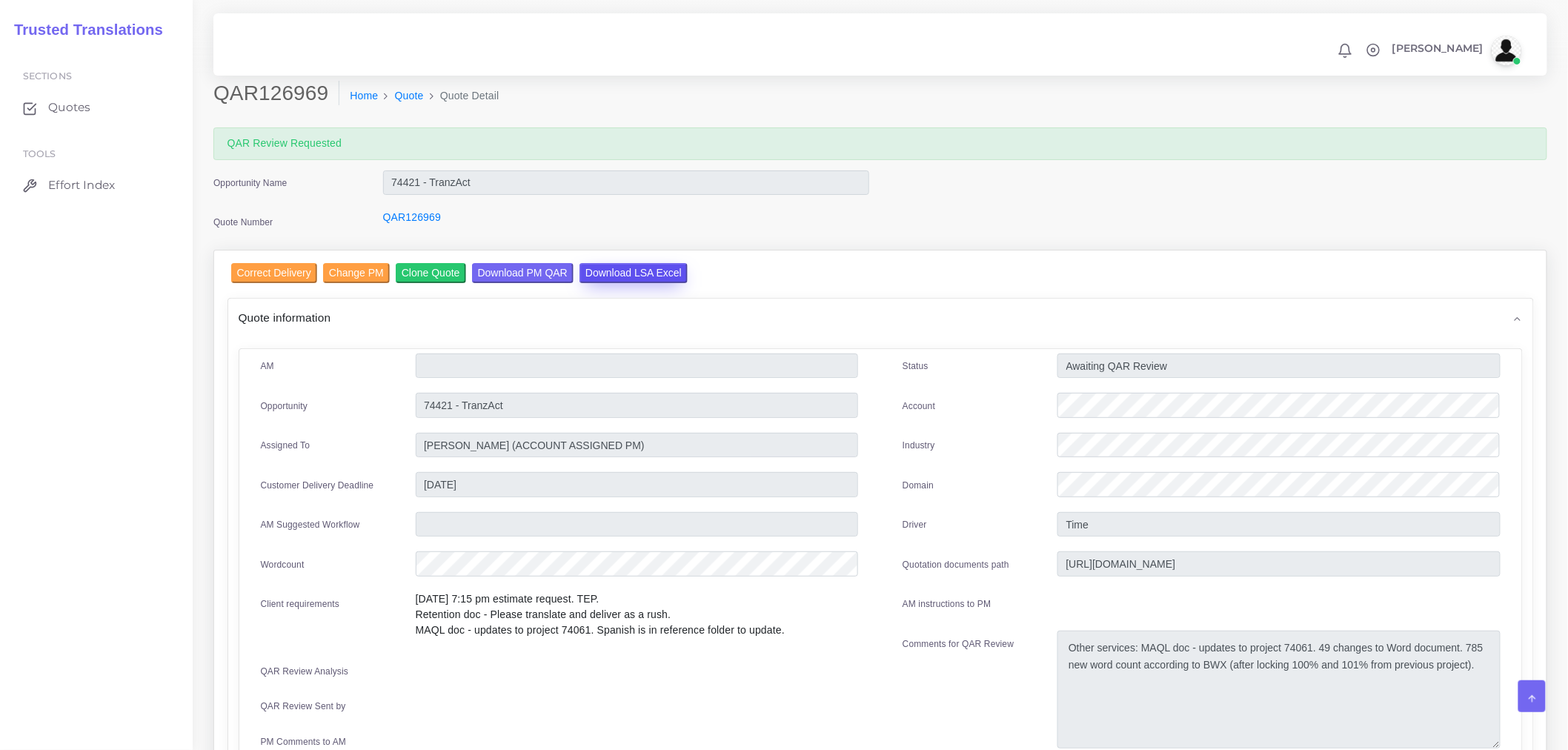
click at [637, 272] on input "Download LSA Excel" at bounding box center [634, 273] width 108 height 20
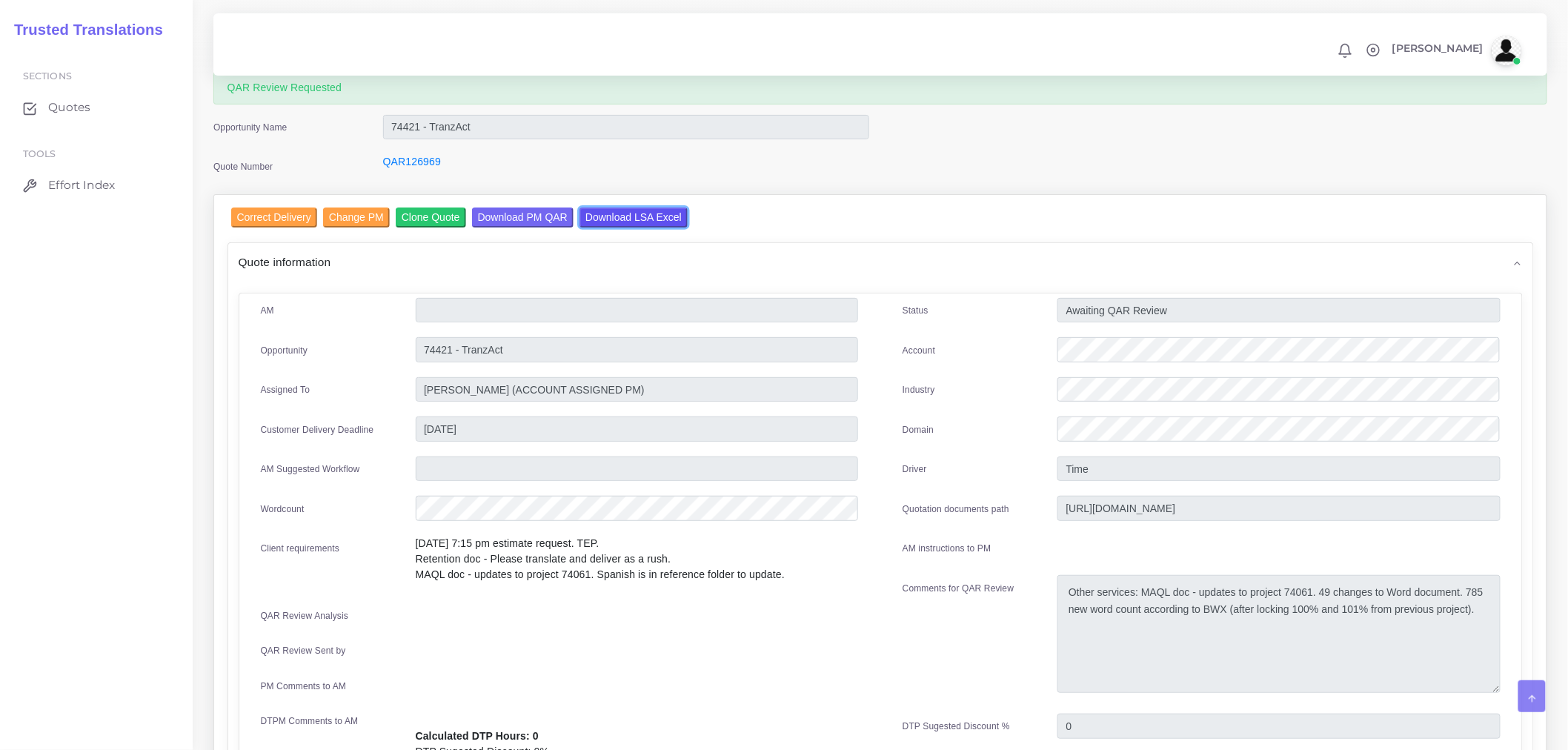
scroll to position [82, 0]
